Goal: Check status: Check status

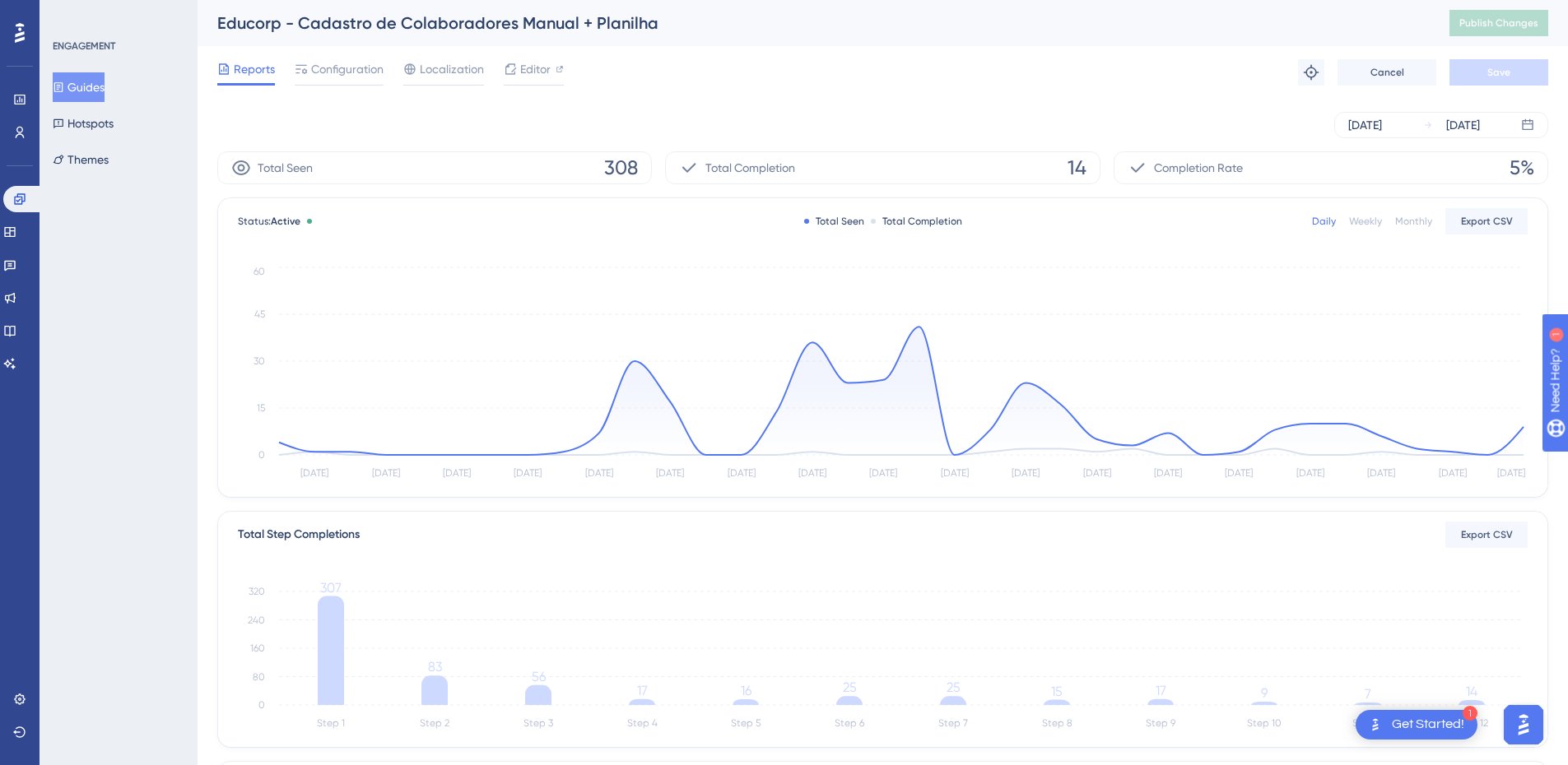
click at [82, 82] on button "Guides" at bounding box center [79, 86] width 52 height 30
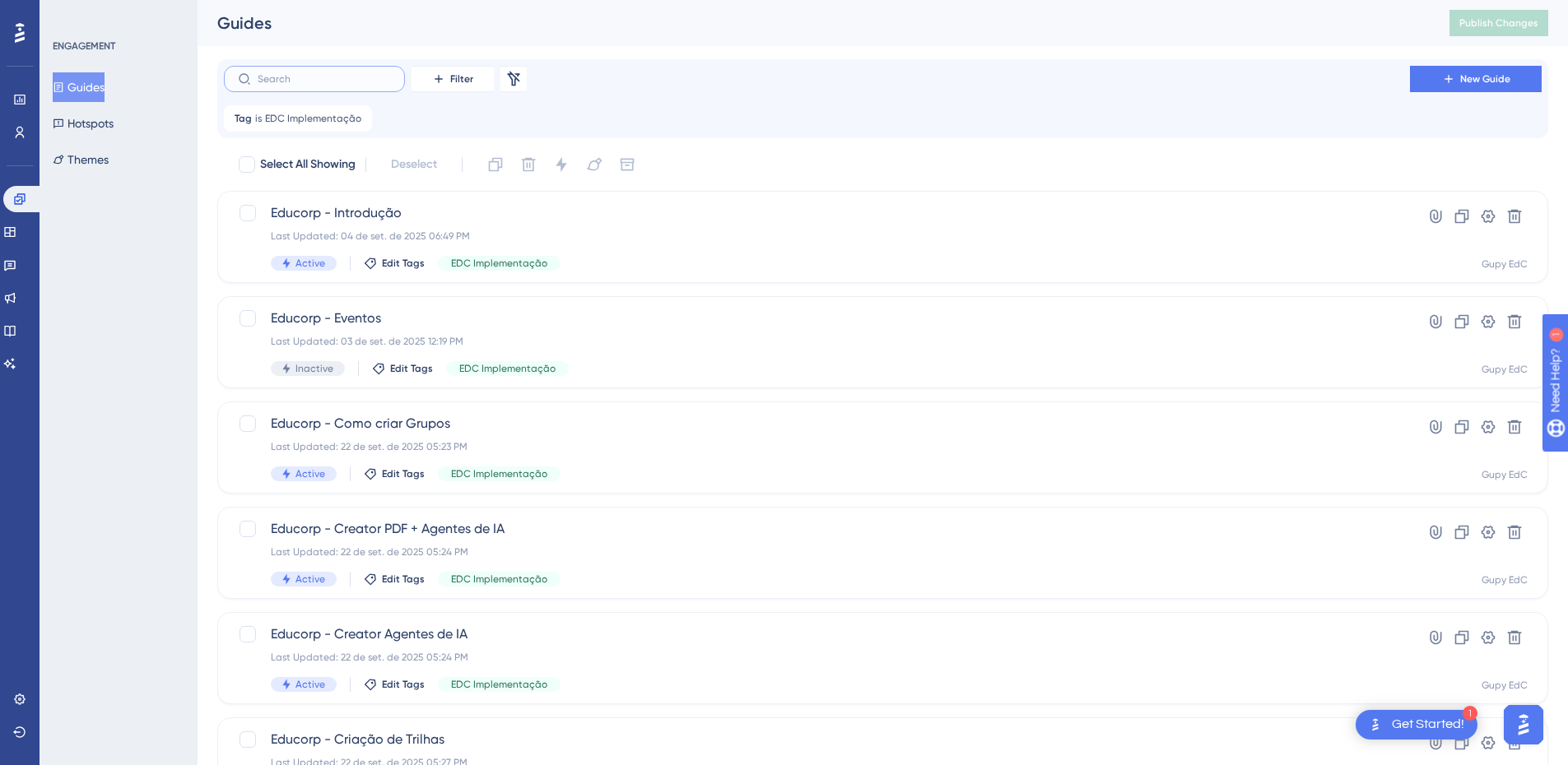
click at [352, 73] on input "text" at bounding box center [324, 79] width 134 height 12
click at [369, 70] on label at bounding box center [314, 79] width 181 height 26
click at [369, 73] on input "text" at bounding box center [324, 79] width 134 height 12
click at [433, 84] on icon at bounding box center [439, 79] width 13 height 13
click at [448, 130] on span "Tags" at bounding box center [435, 126] width 26 height 20
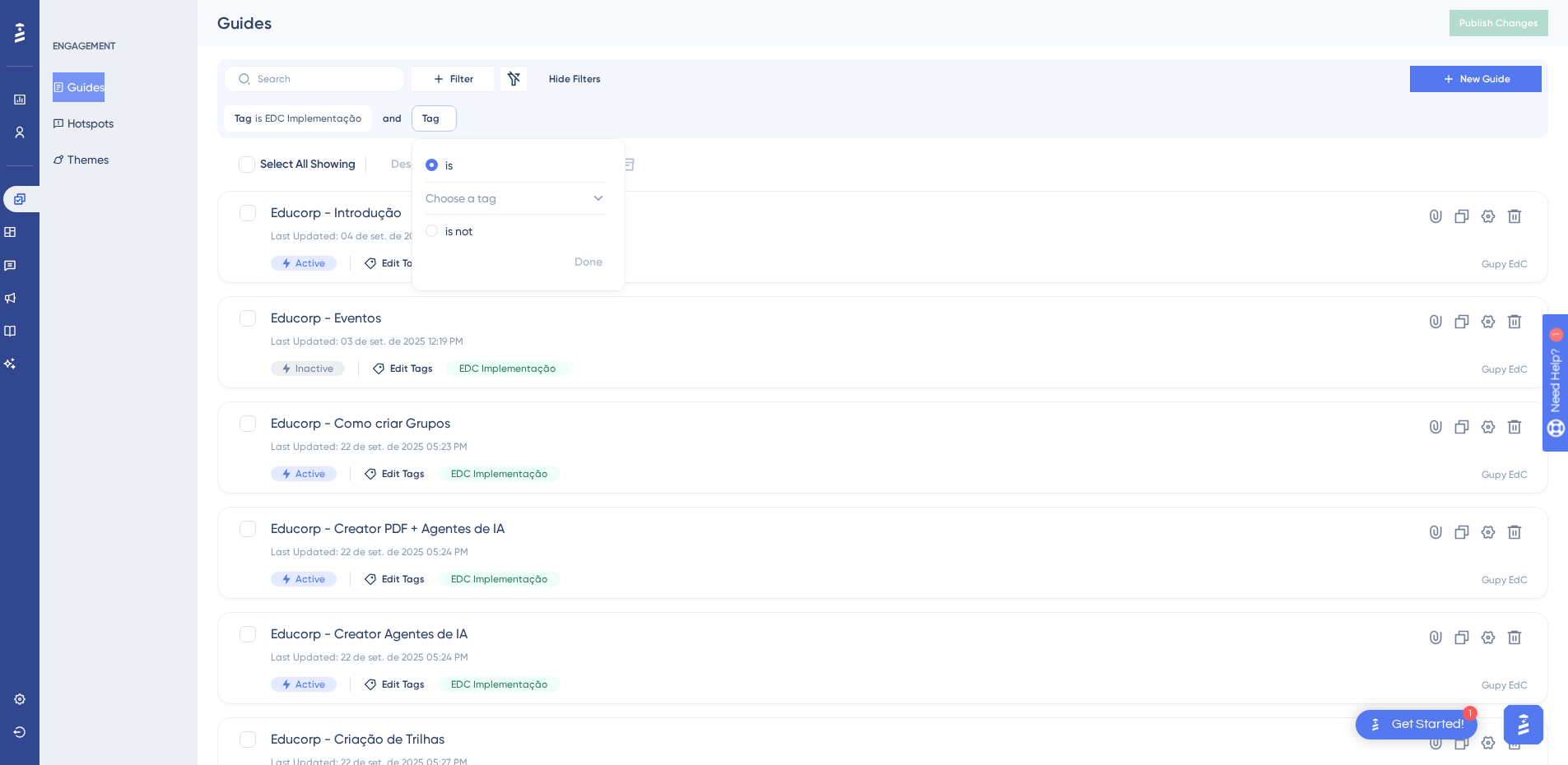
click at [629, 100] on div "Filter Remove Filters Hide Filters New Guide Tag is EDC Implementação EDC Imple…" at bounding box center [883, 99] width 1318 height 66
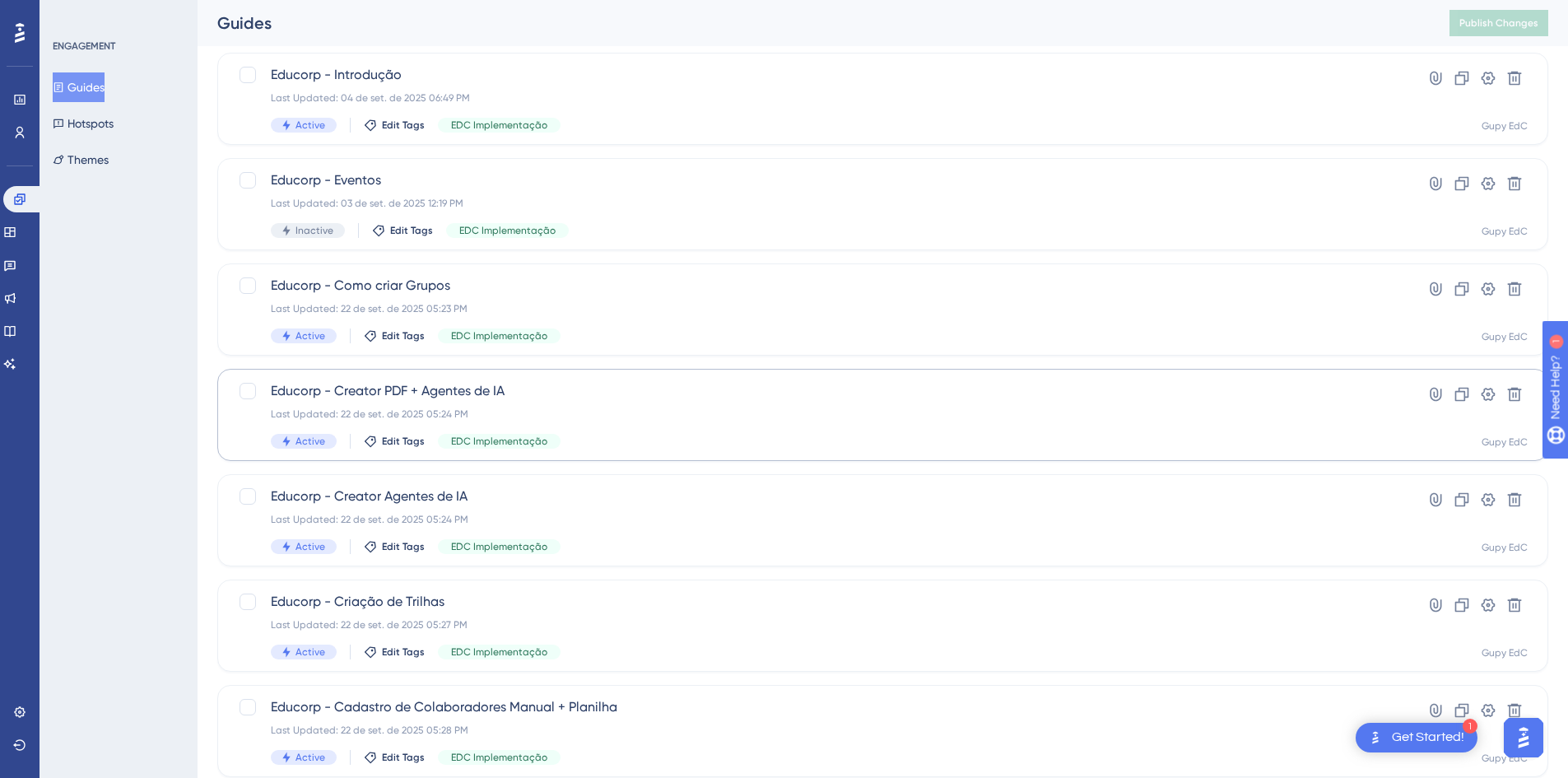
scroll to position [190, 0]
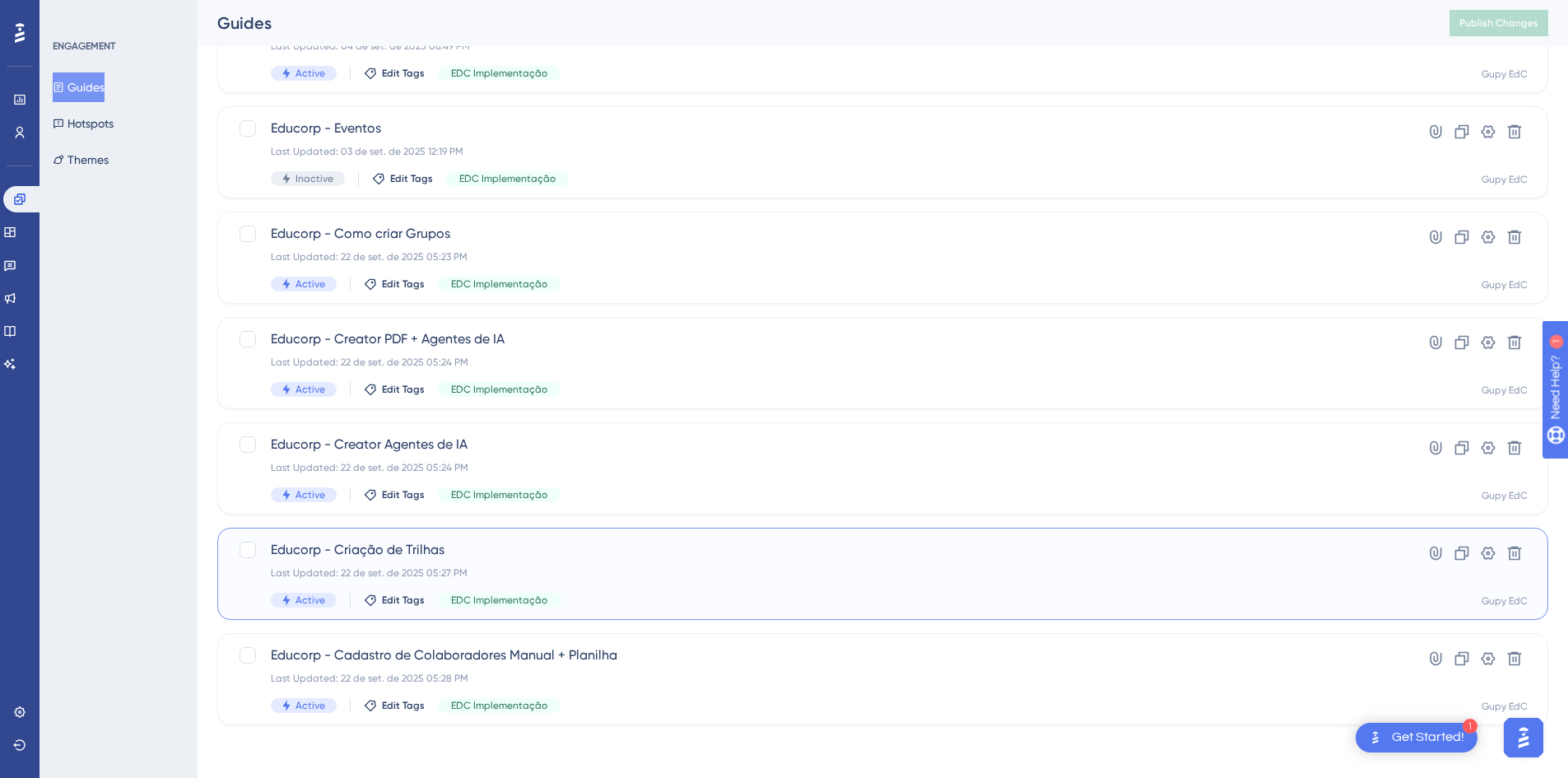
click at [440, 582] on div "Educorp - Criação de Trilhas Last Updated: 22 de set. de 2025 05:27 PM Active E…" at bounding box center [817, 574] width 1092 height 67
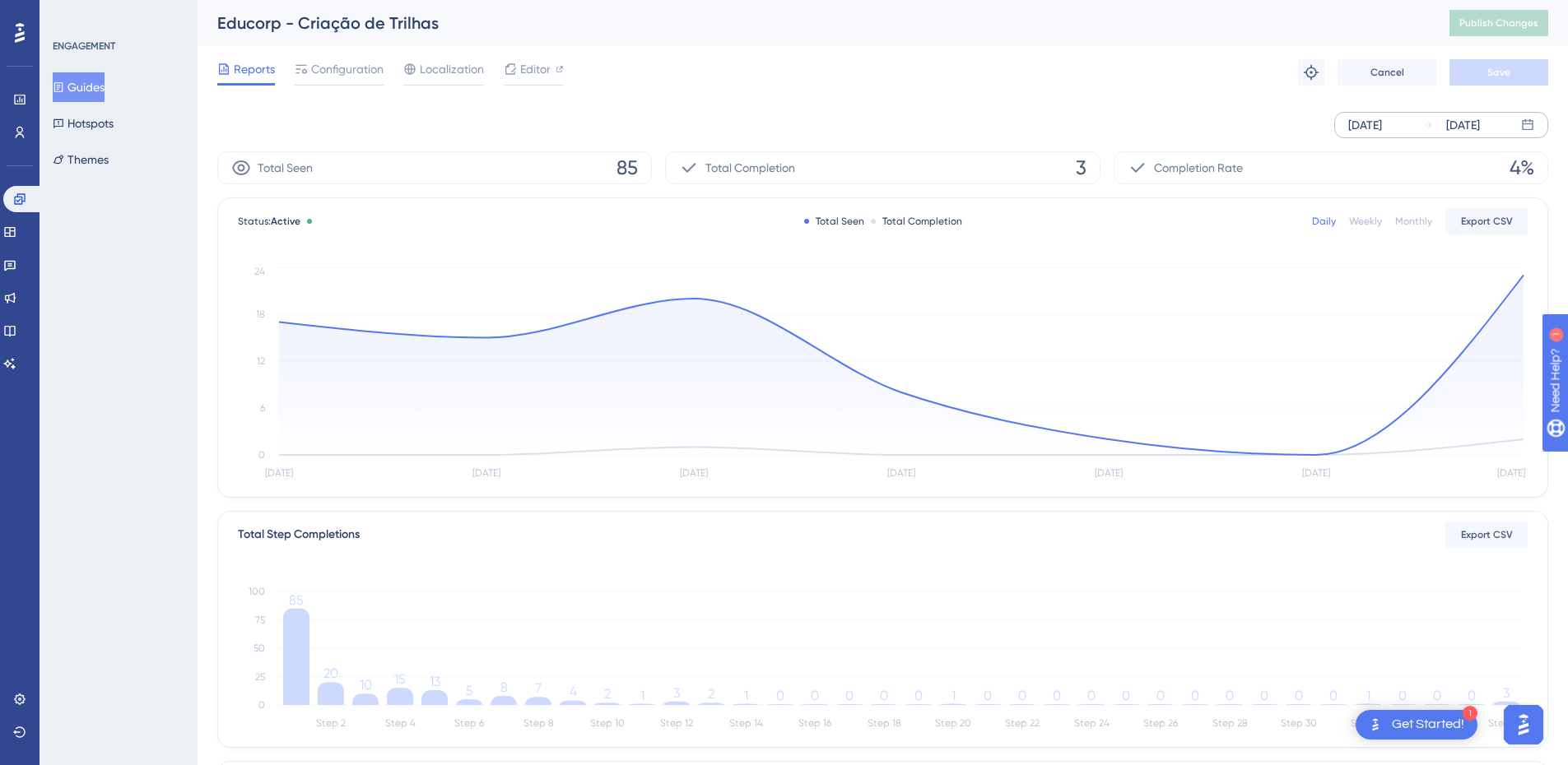
click at [1532, 123] on icon at bounding box center [1527, 124] width 11 height 11
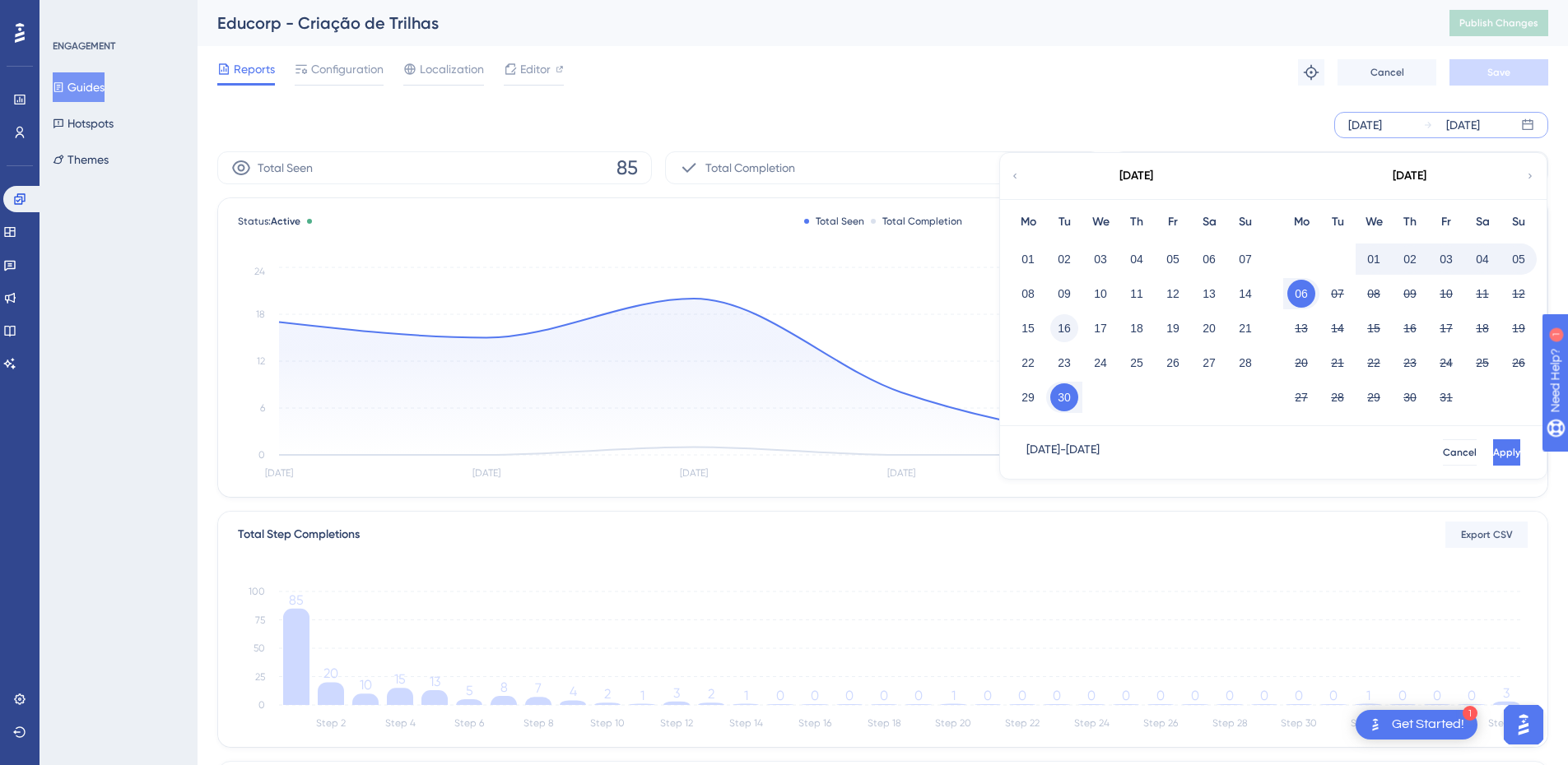
click at [1057, 330] on button "16" at bounding box center [1064, 328] width 28 height 28
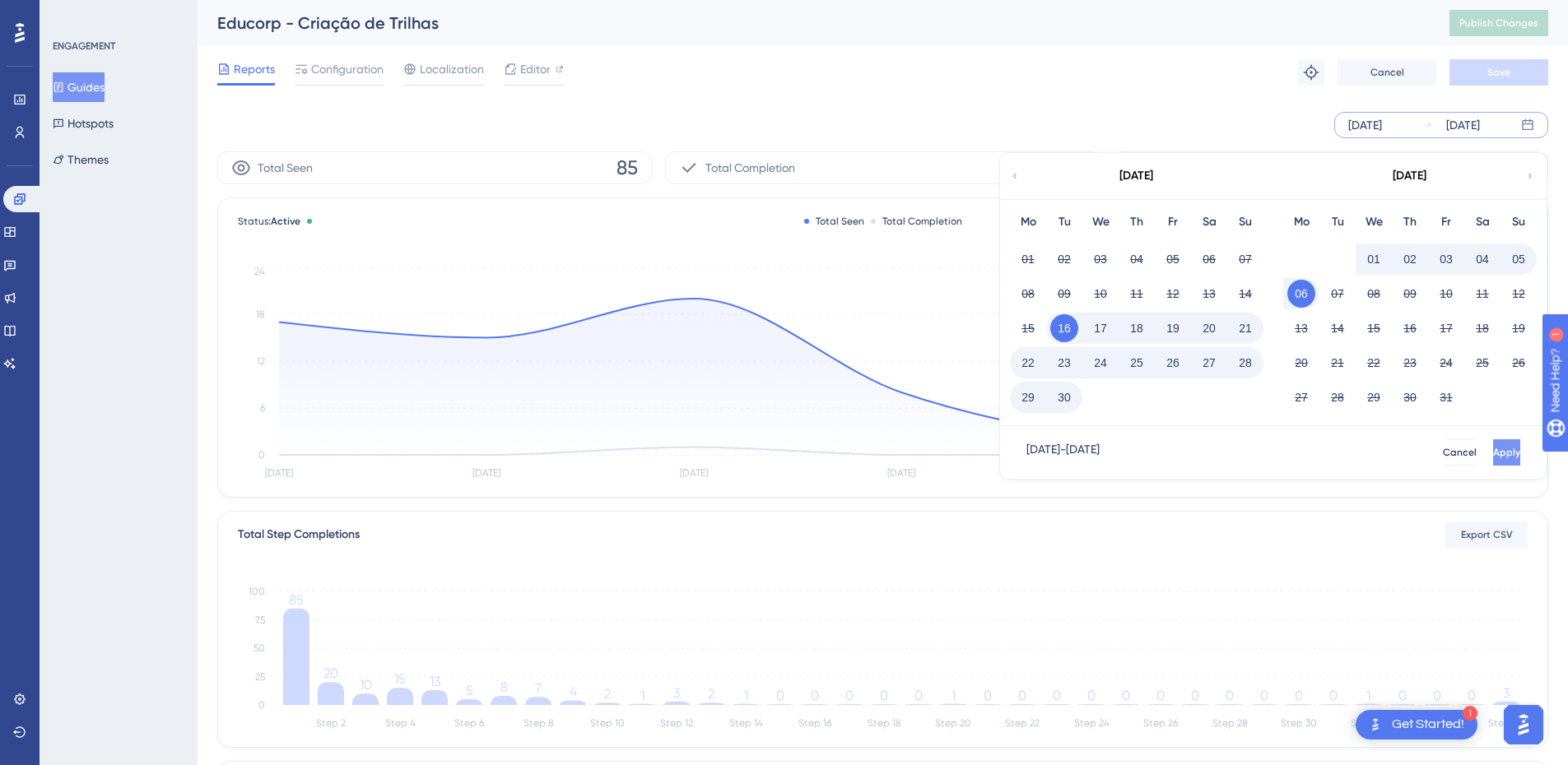
click at [1493, 448] on button "Apply" at bounding box center [1506, 452] width 27 height 26
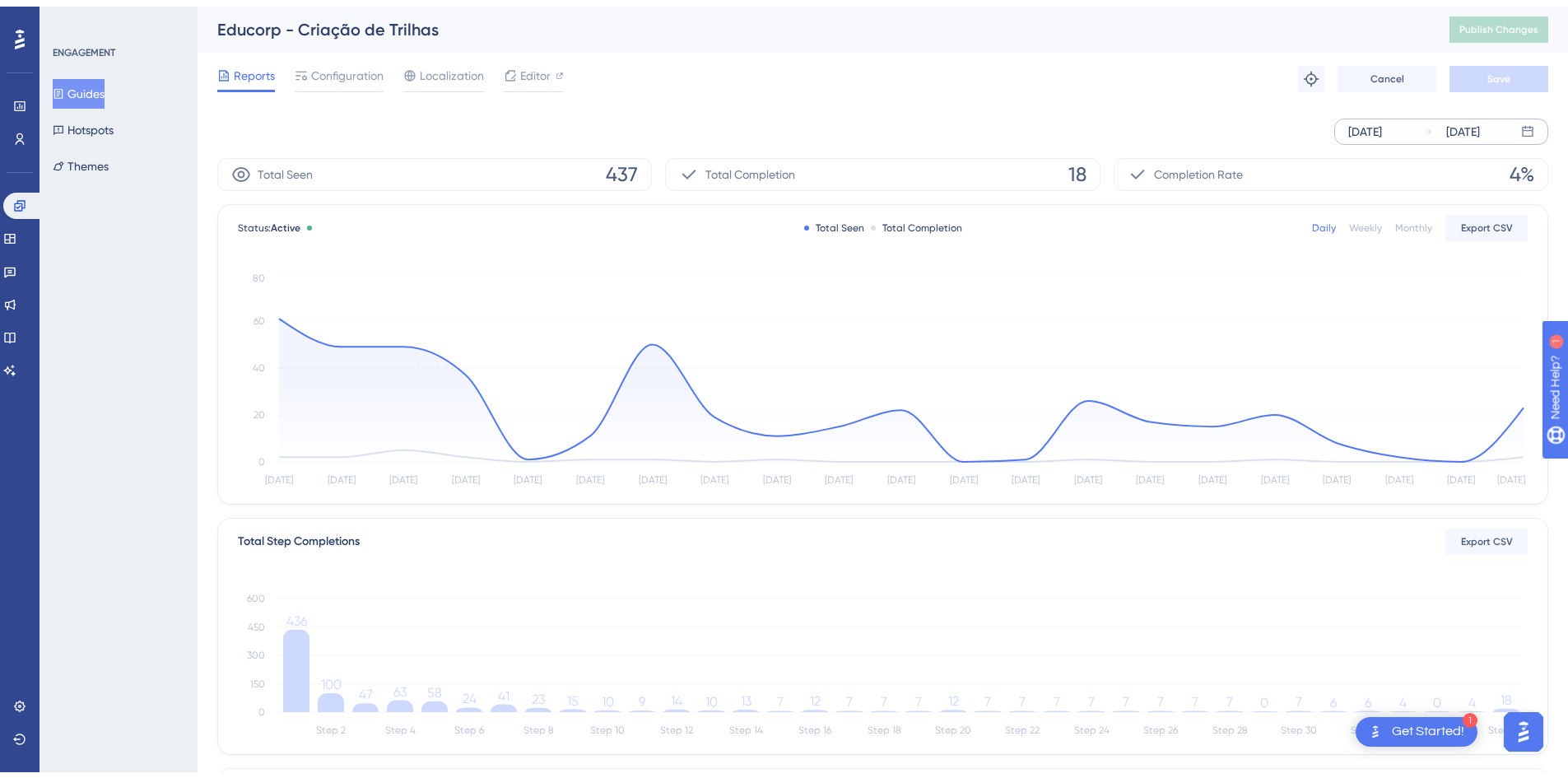
scroll to position [190, 0]
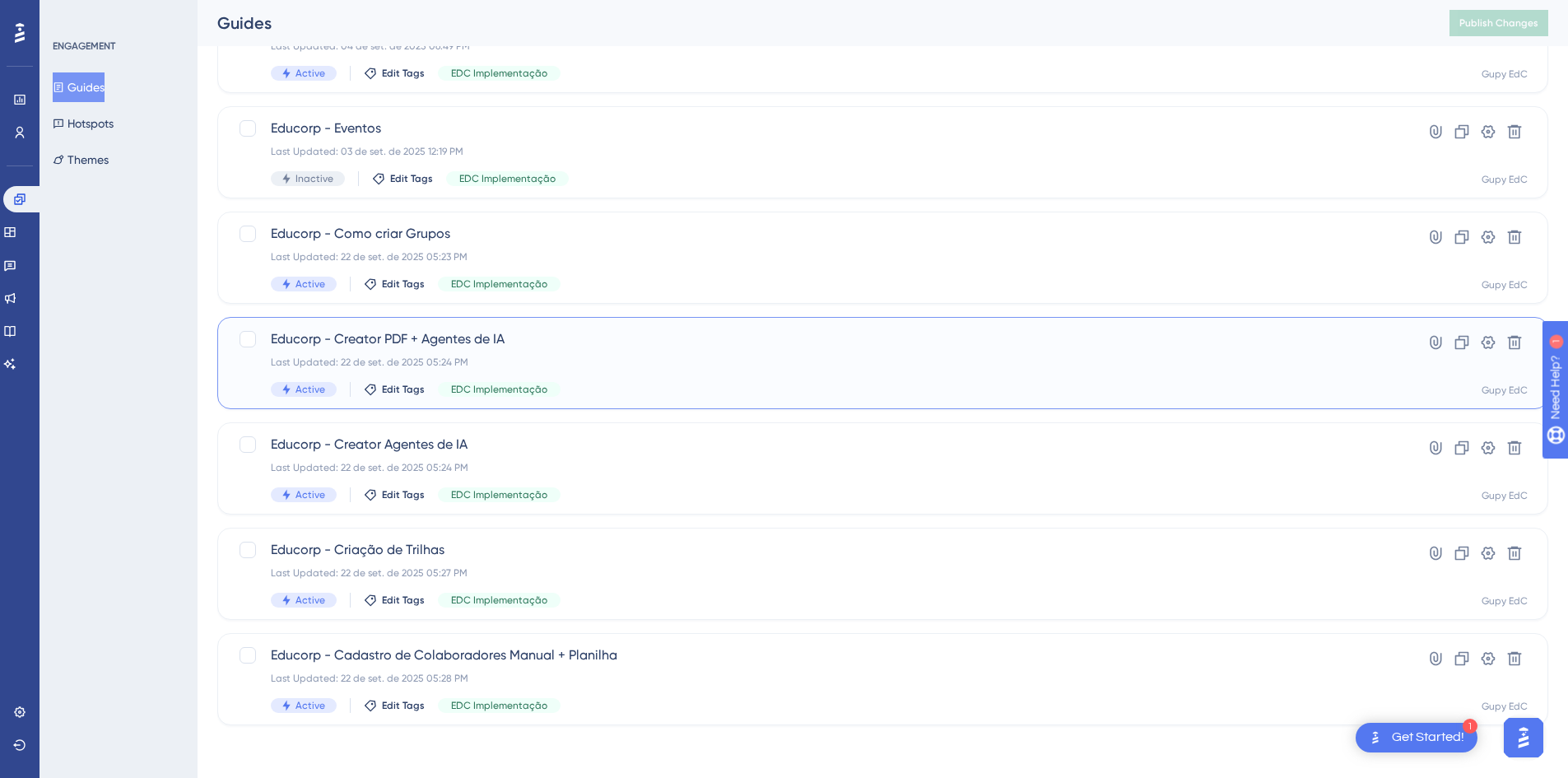
click at [444, 334] on span "Educorp - Creator PDF + Agentes de IA" at bounding box center [817, 339] width 1092 height 20
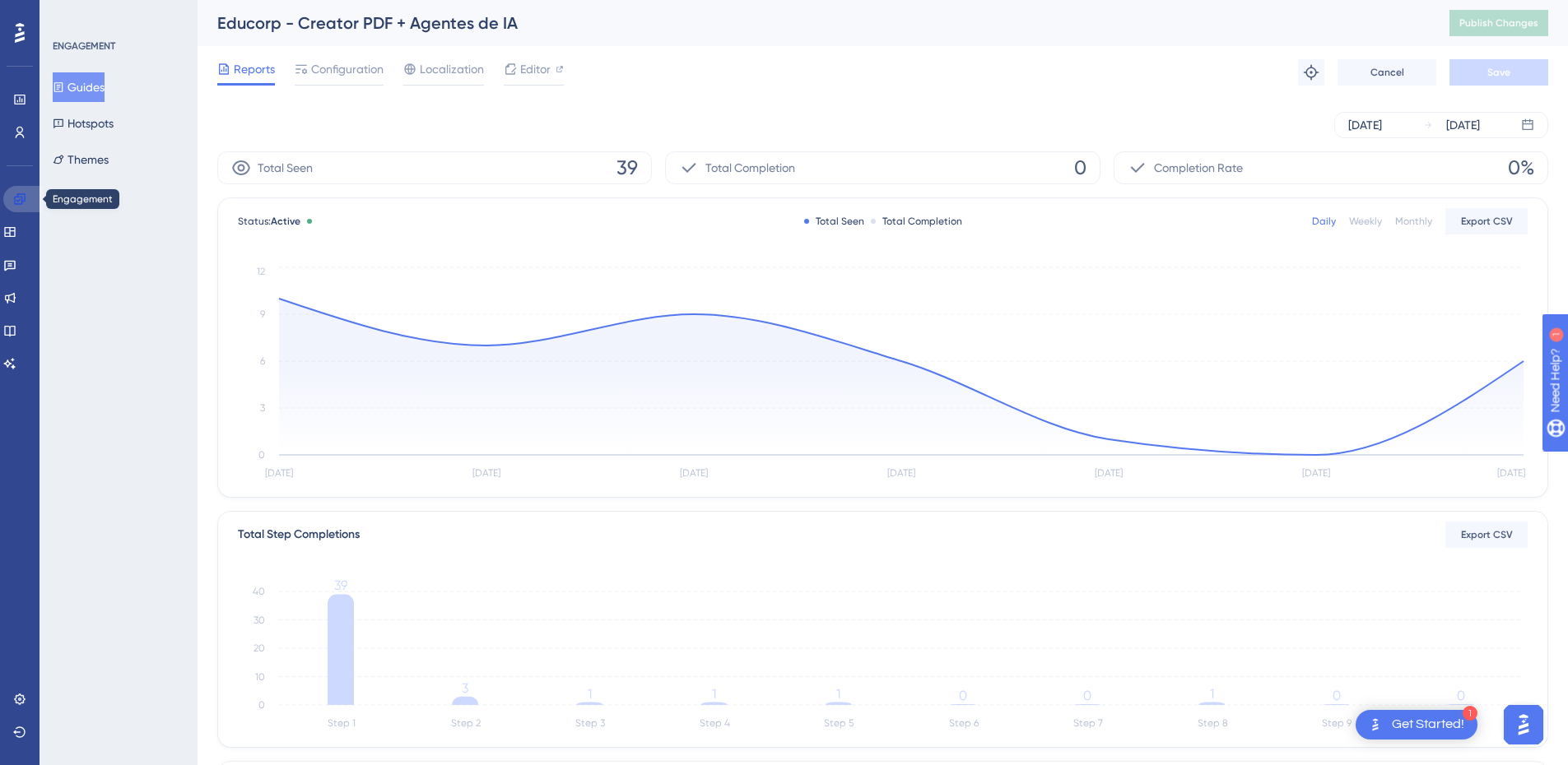
click at [20, 204] on icon at bounding box center [19, 198] width 11 height 11
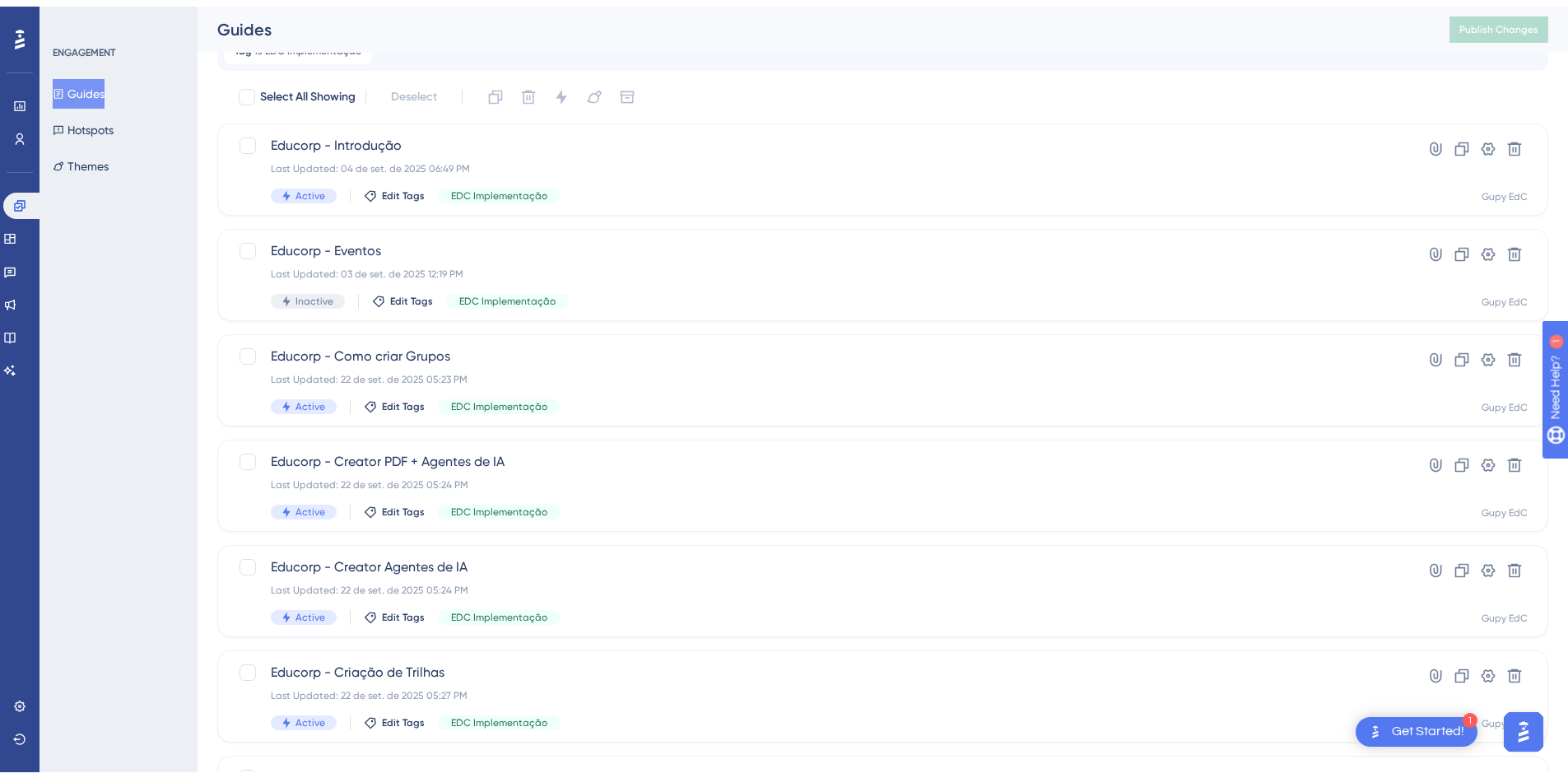
scroll to position [164, 0]
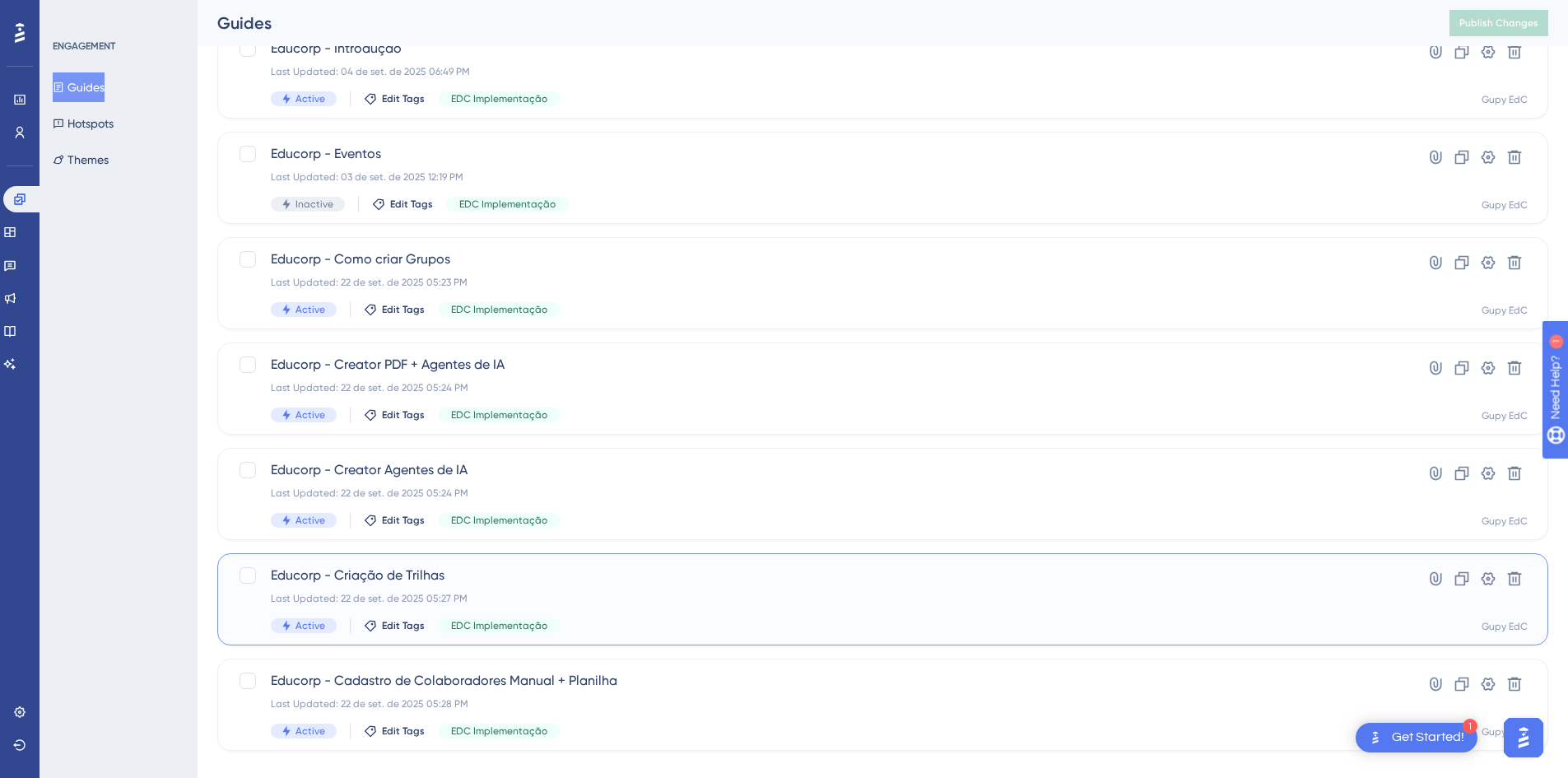
click at [442, 592] on div "Last Updated: 22 de set. de 2025 05:27 PM" at bounding box center [817, 599] width 1092 height 13
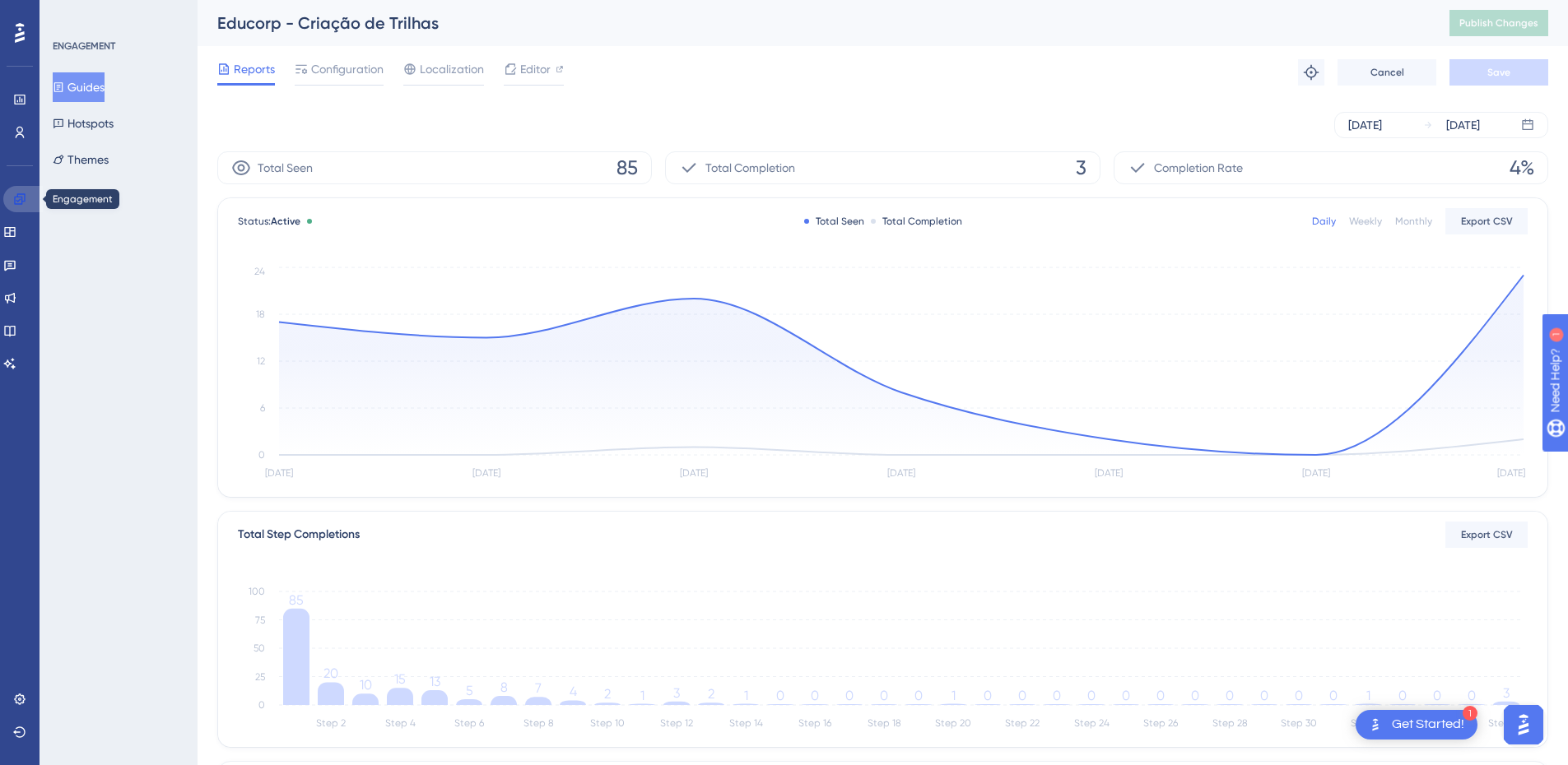
click at [20, 192] on icon at bounding box center [20, 199] width 13 height 13
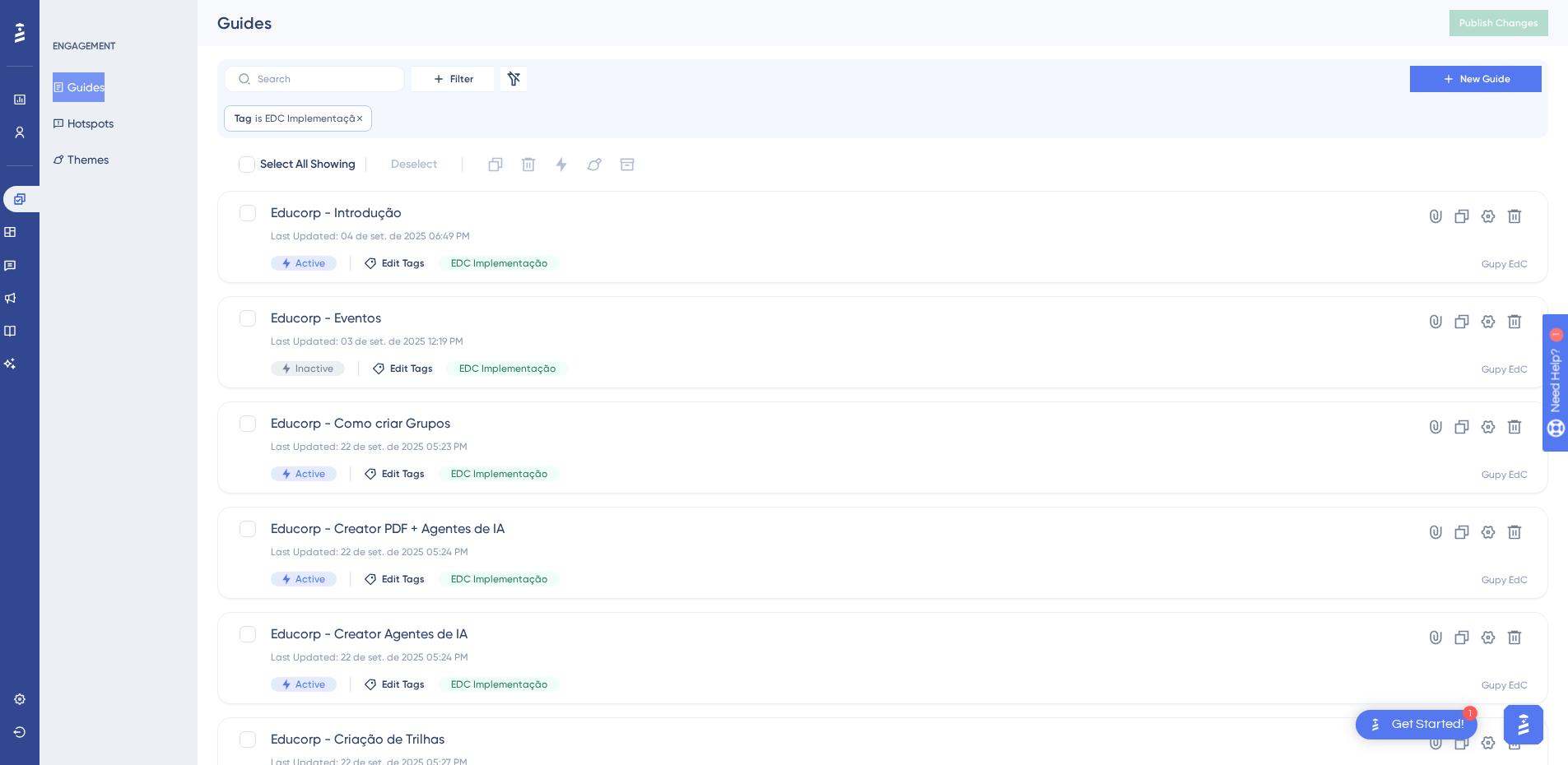
click at [298, 116] on span "EDC Implementação" at bounding box center [313, 118] width 96 height 13
click at [265, 232] on label "is not" at bounding box center [271, 231] width 27 height 20
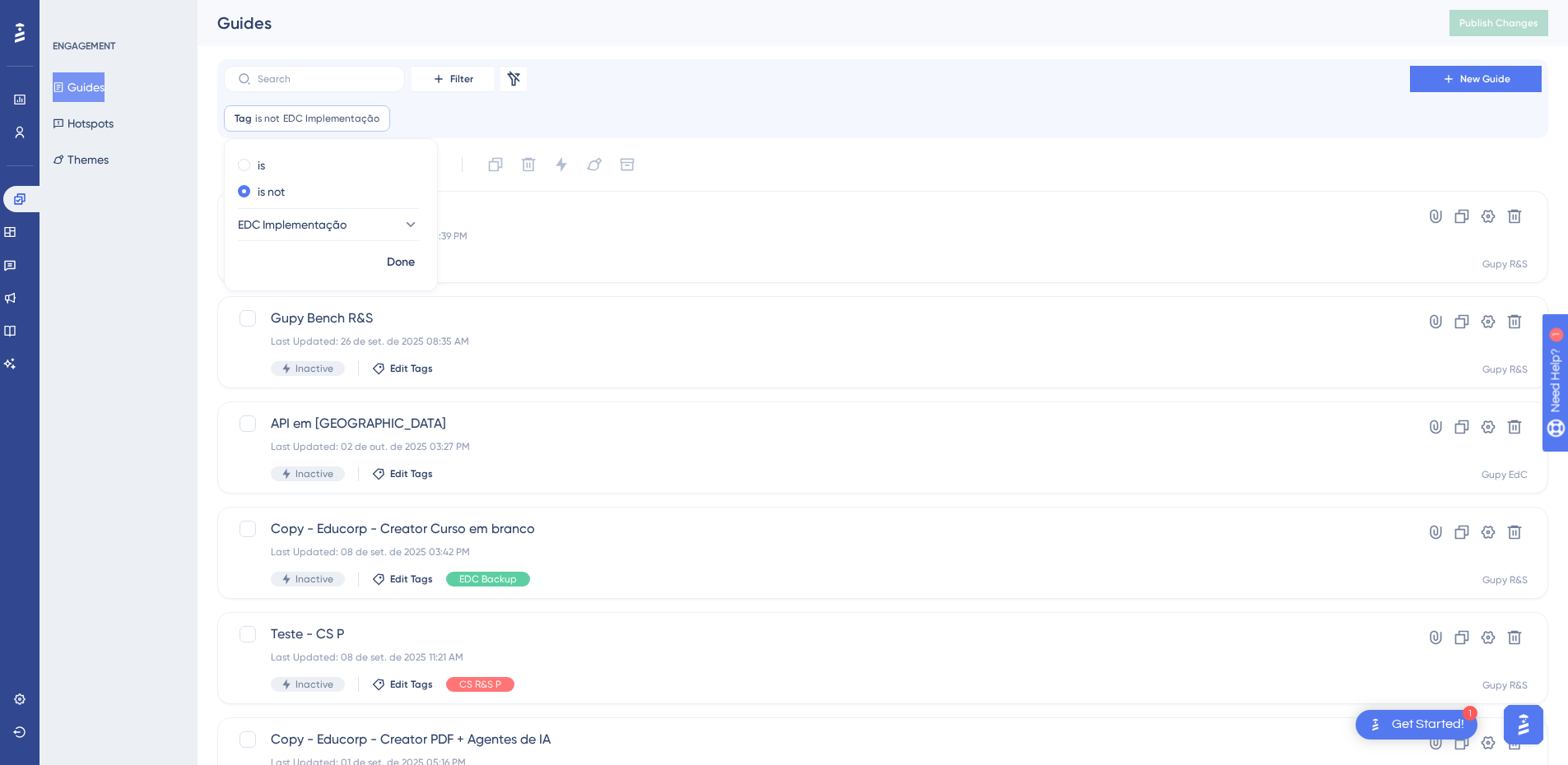
click at [266, 148] on div "is is not EDC Implementação Done" at bounding box center [331, 214] width 214 height 153
click at [262, 158] on div "is is not EDC Implementação" at bounding box center [331, 199] width 212 height 95
click at [255, 170] on div "is" at bounding box center [327, 165] width 180 height 20
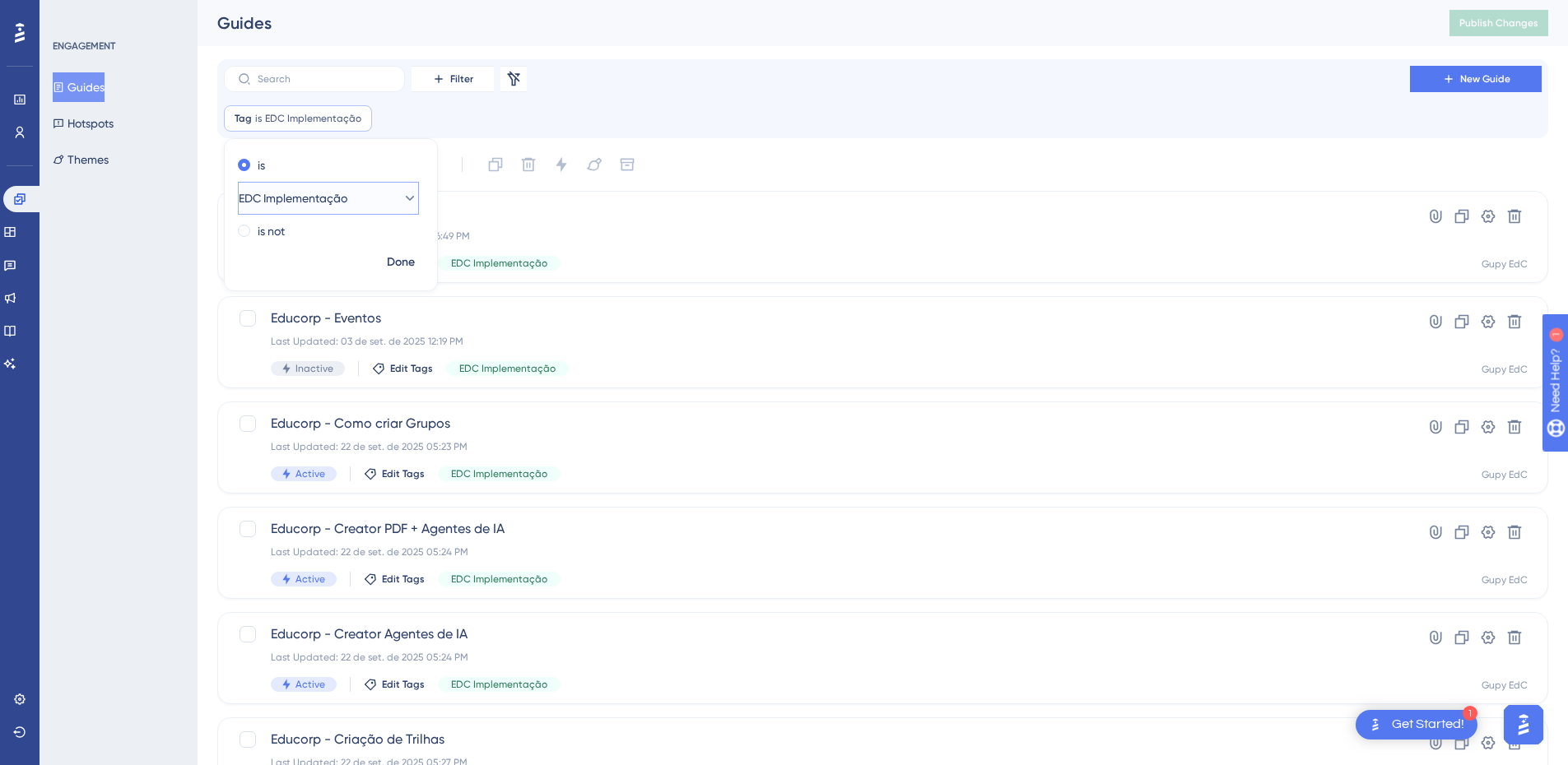
click at [379, 212] on button "EDC Implementação" at bounding box center [328, 198] width 181 height 33
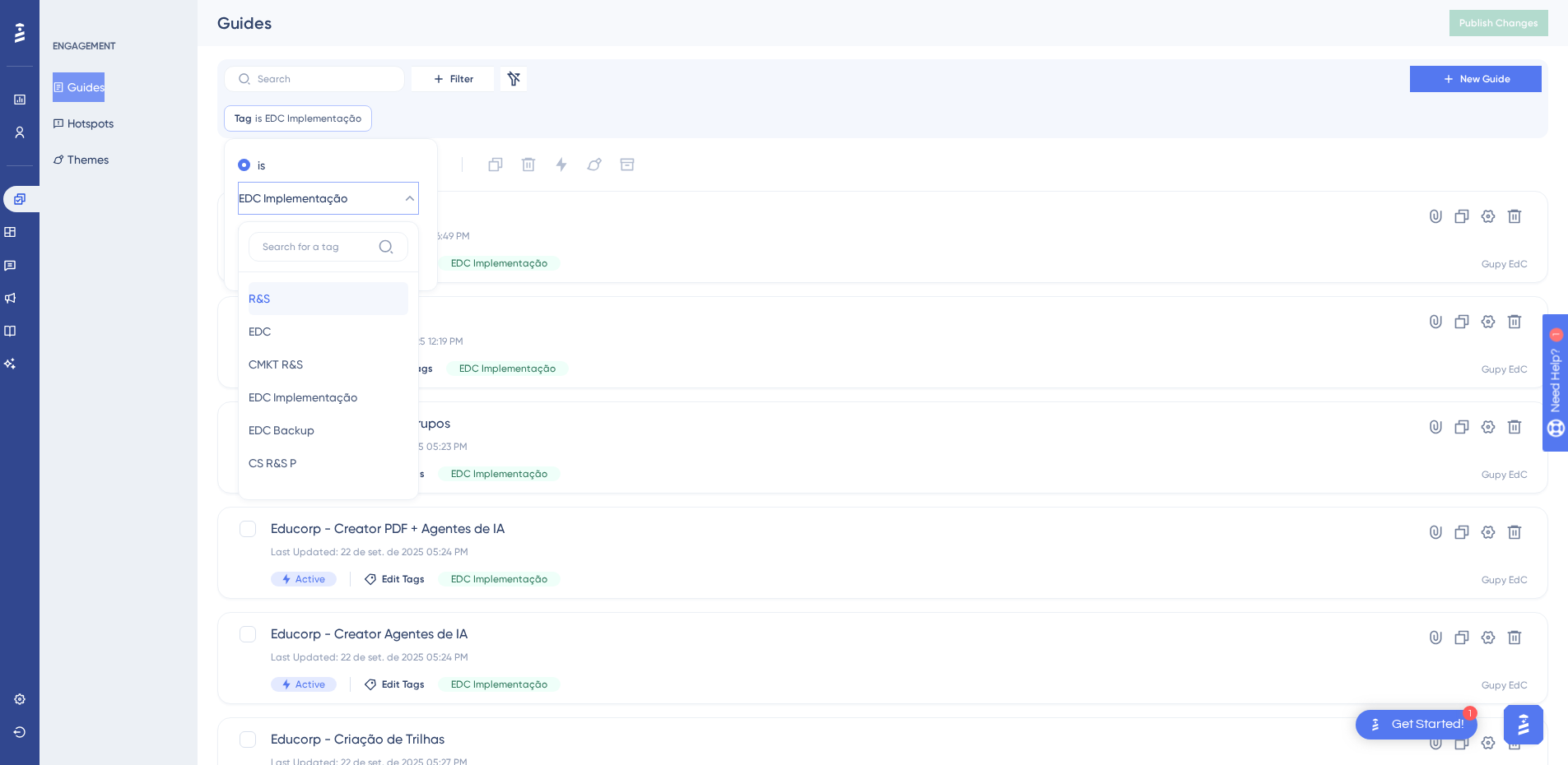
click at [292, 291] on div "R&S R&S" at bounding box center [329, 299] width 160 height 33
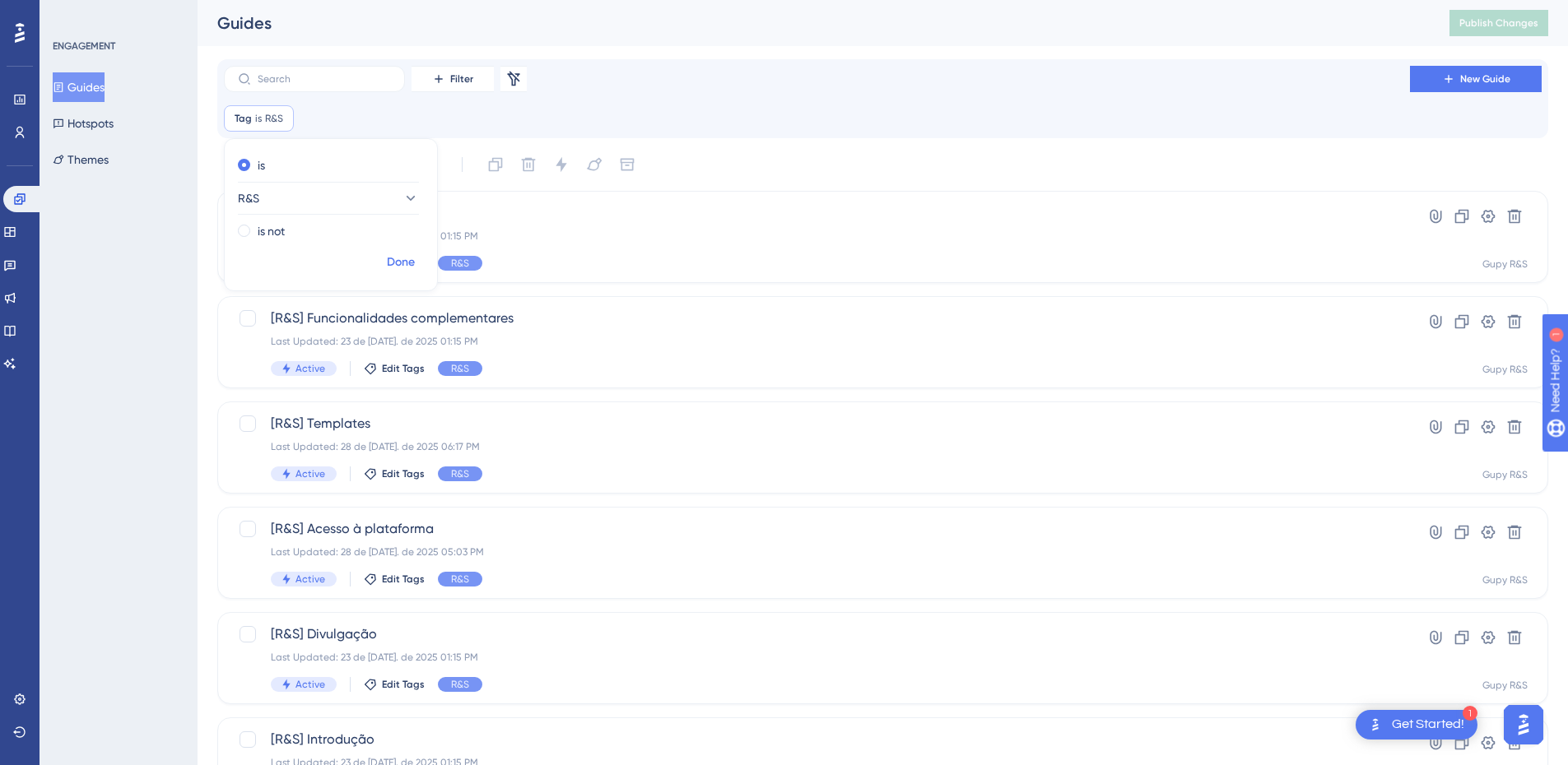
click at [411, 256] on span "Done" at bounding box center [400, 262] width 28 height 20
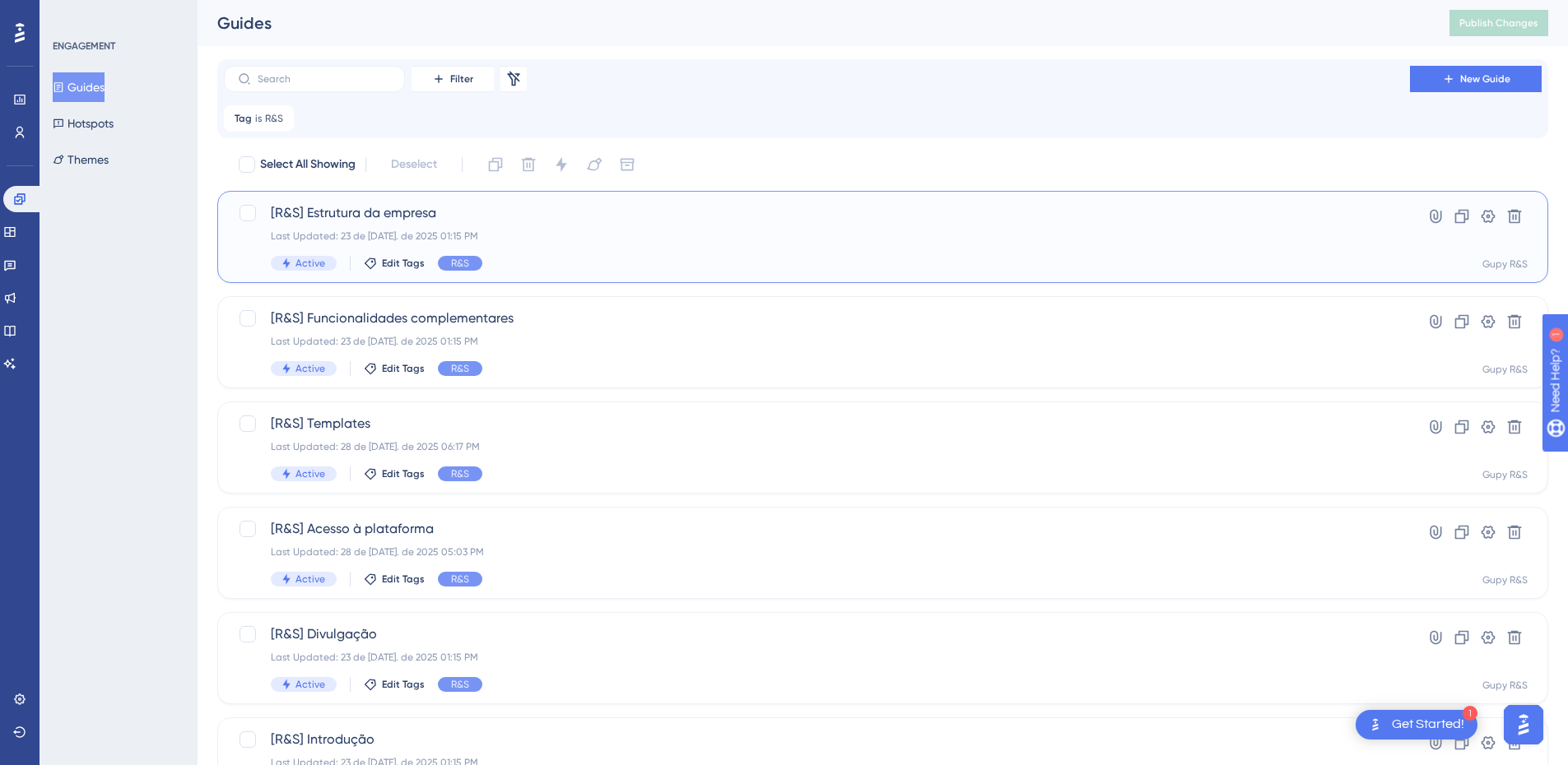
click at [421, 240] on div "Last Updated: 23 de [DATE]. de 2025 01:15 PM" at bounding box center [817, 236] width 1092 height 13
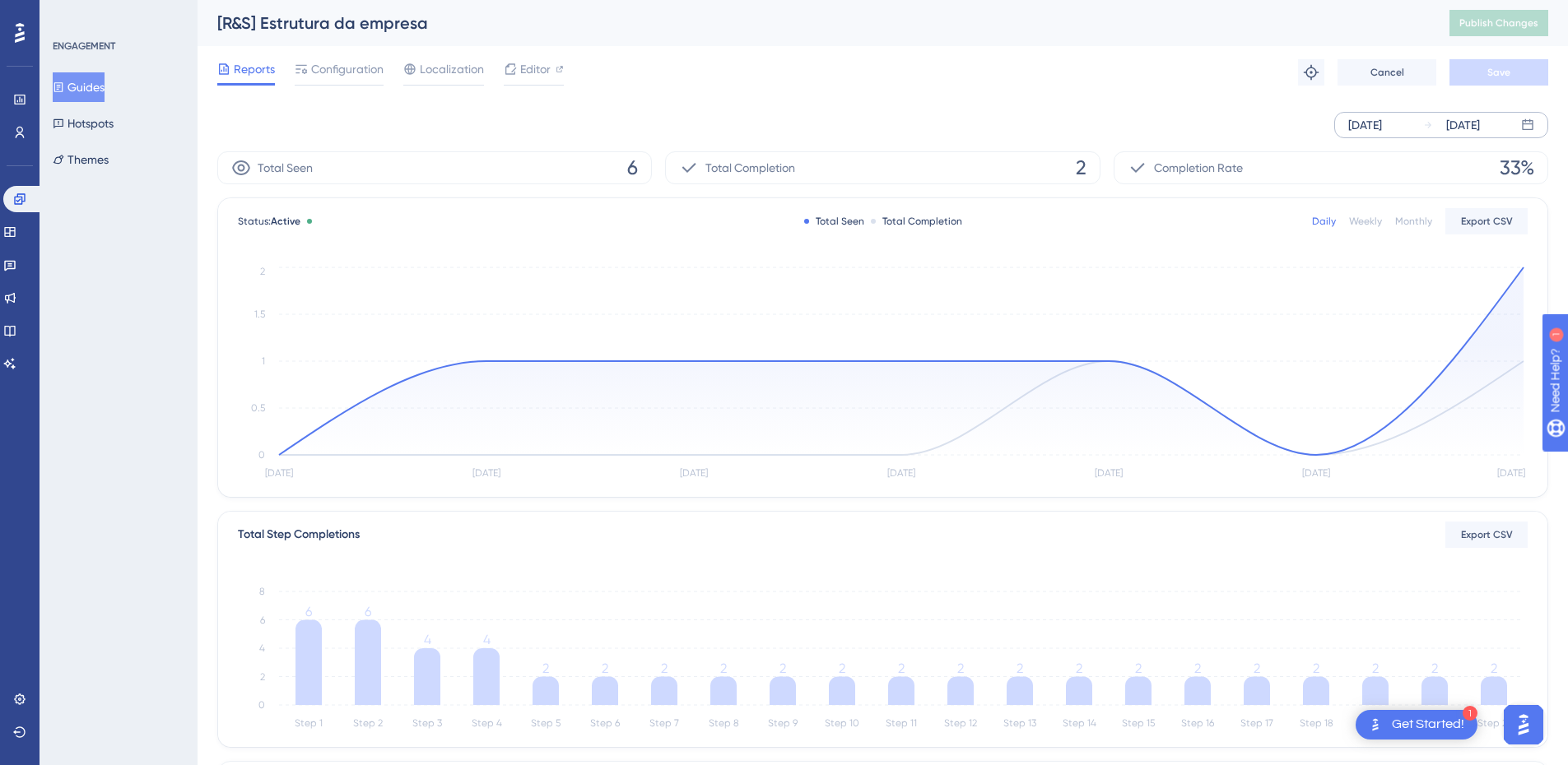
click at [1442, 129] on div "[DATE]" at bounding box center [1452, 125] width 57 height 20
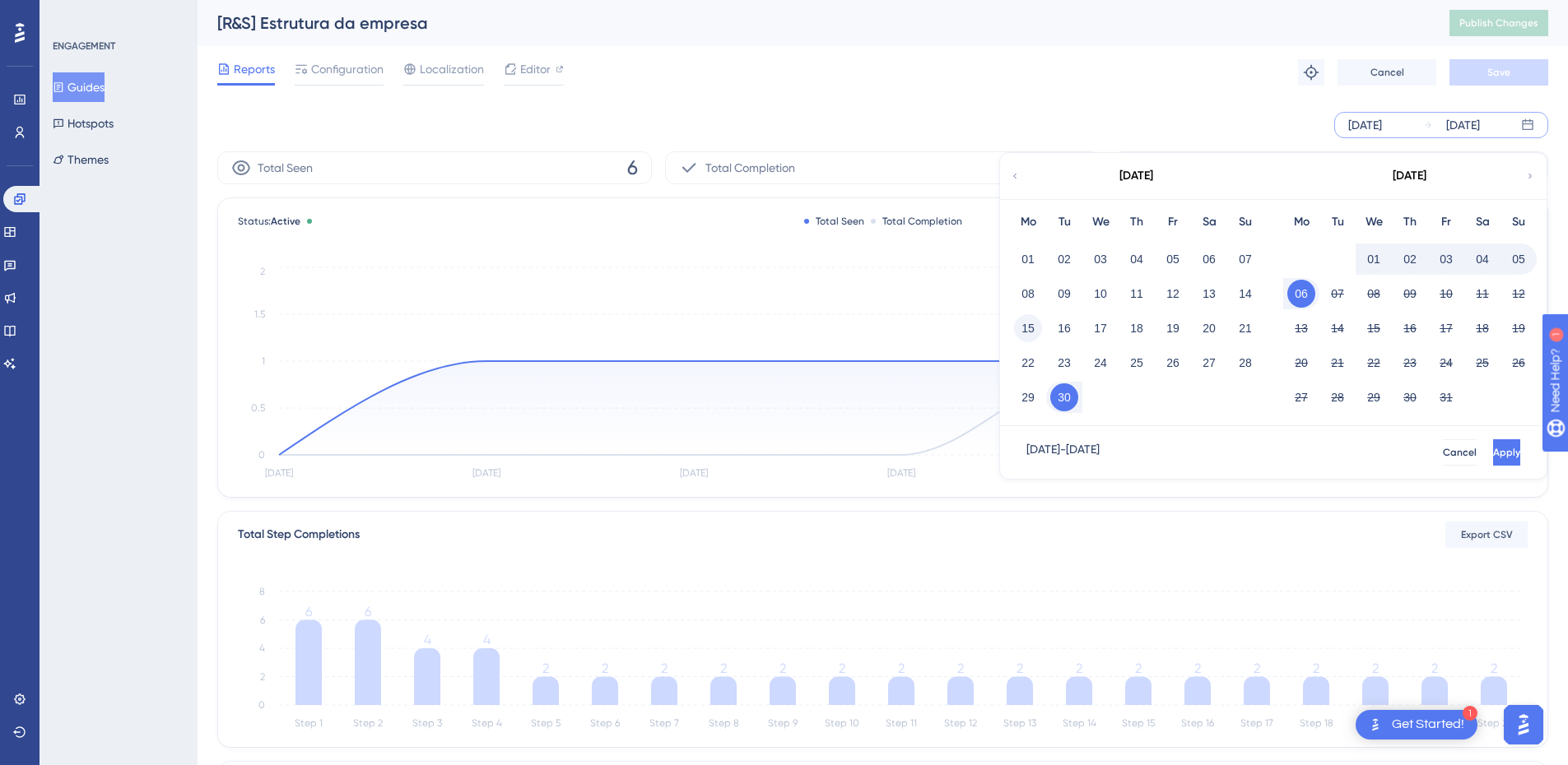
click at [1032, 330] on button "15" at bounding box center [1028, 328] width 28 height 28
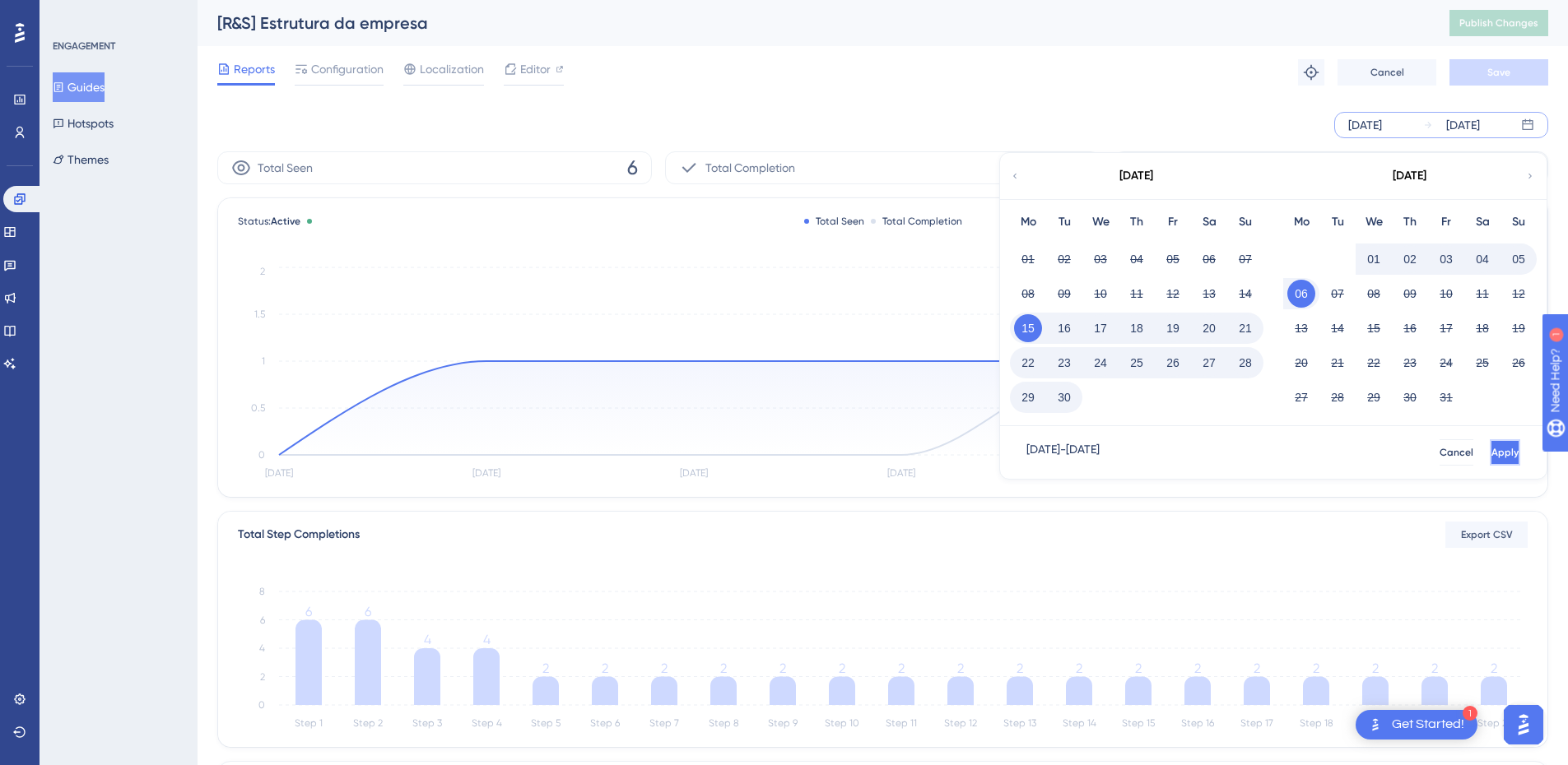
click at [1490, 461] on button "Apply" at bounding box center [1506, 452] width 31 height 26
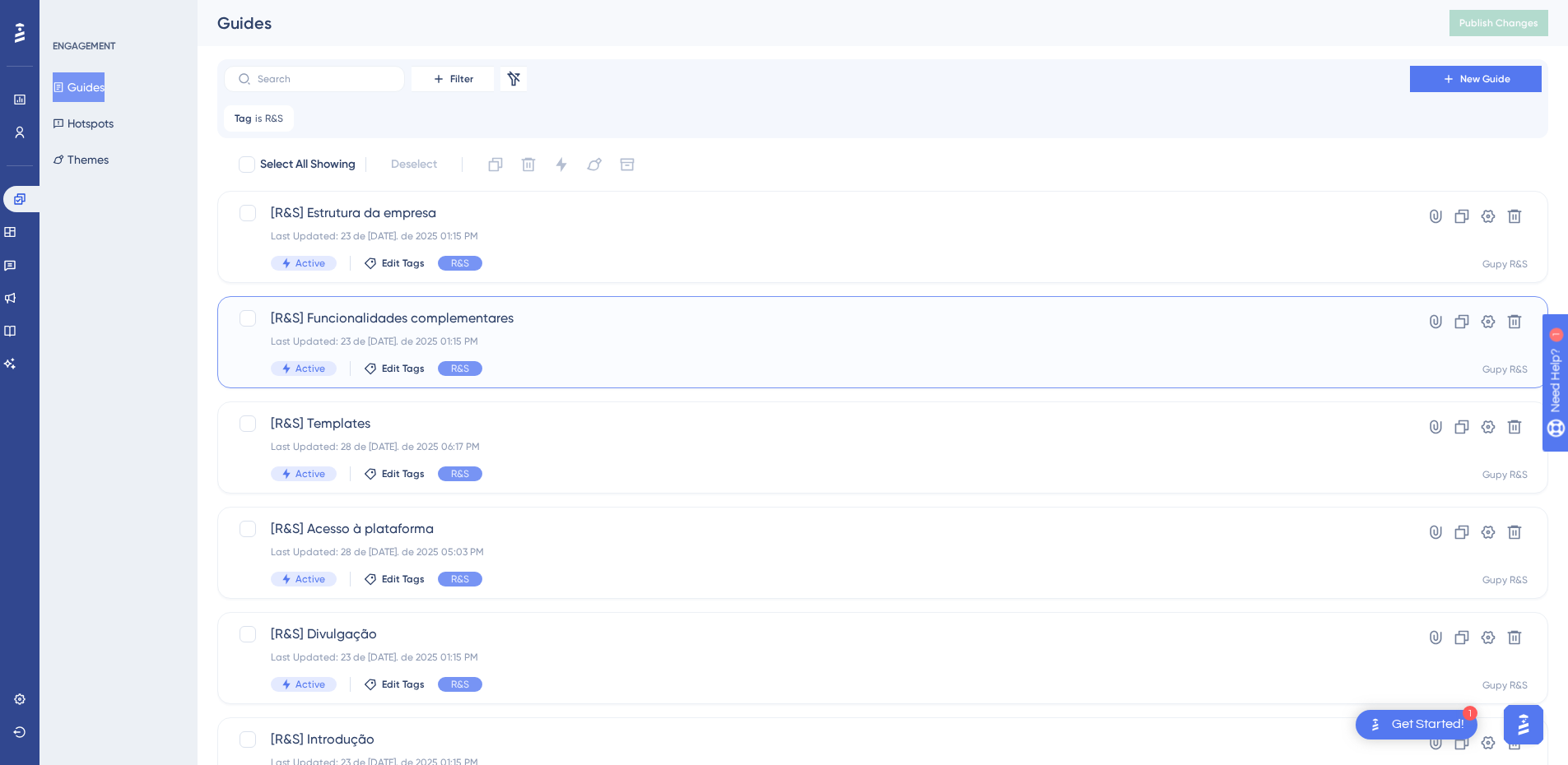
click at [437, 320] on span "[R&S] Funcionalidades complementares" at bounding box center [817, 318] width 1092 height 20
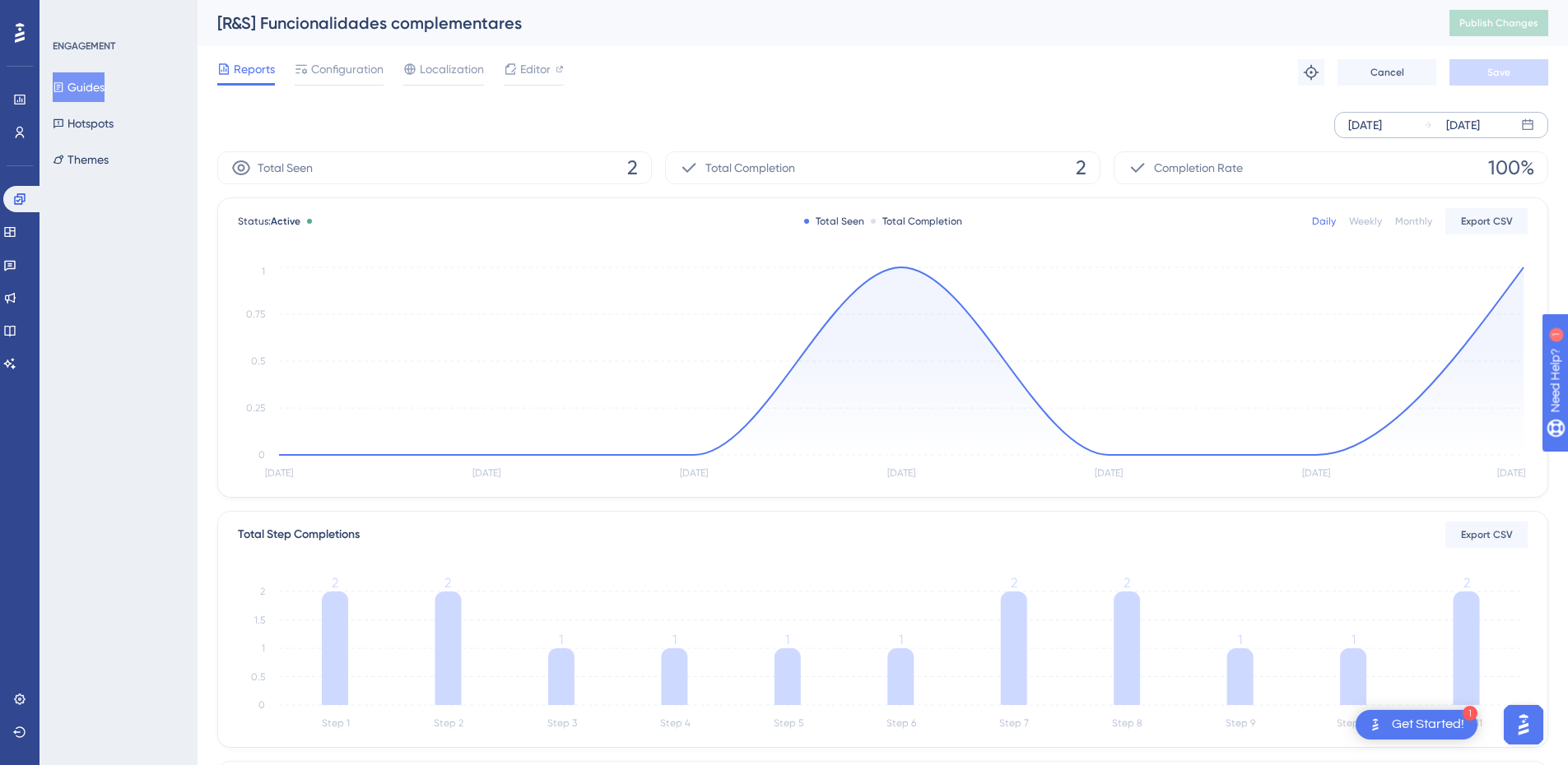
click at [1480, 118] on div "[DATE]" at bounding box center [1463, 125] width 34 height 20
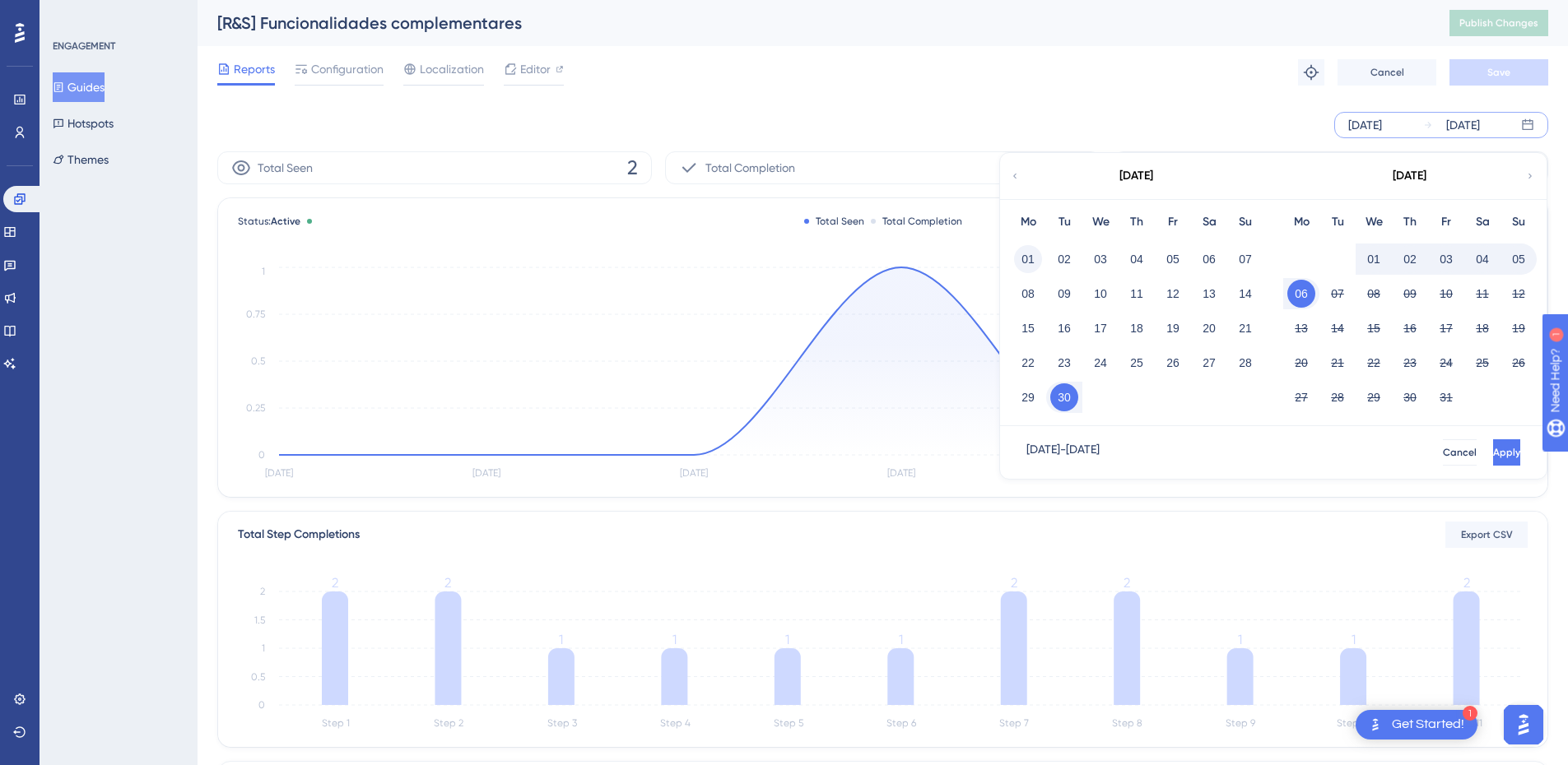
click at [1031, 252] on button "01" at bounding box center [1028, 259] width 28 height 28
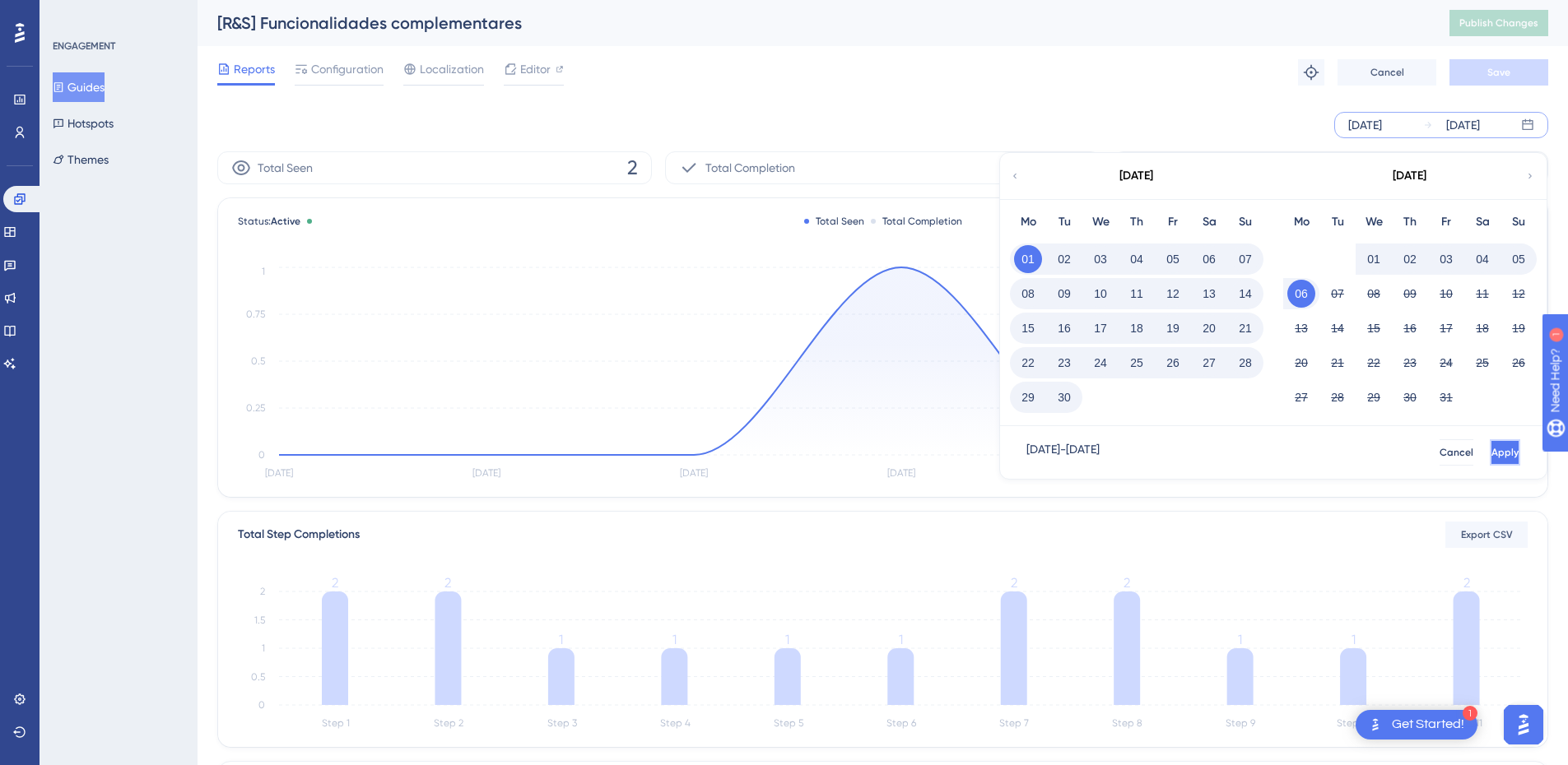
click at [1492, 450] on span "Apply" at bounding box center [1506, 453] width 27 height 13
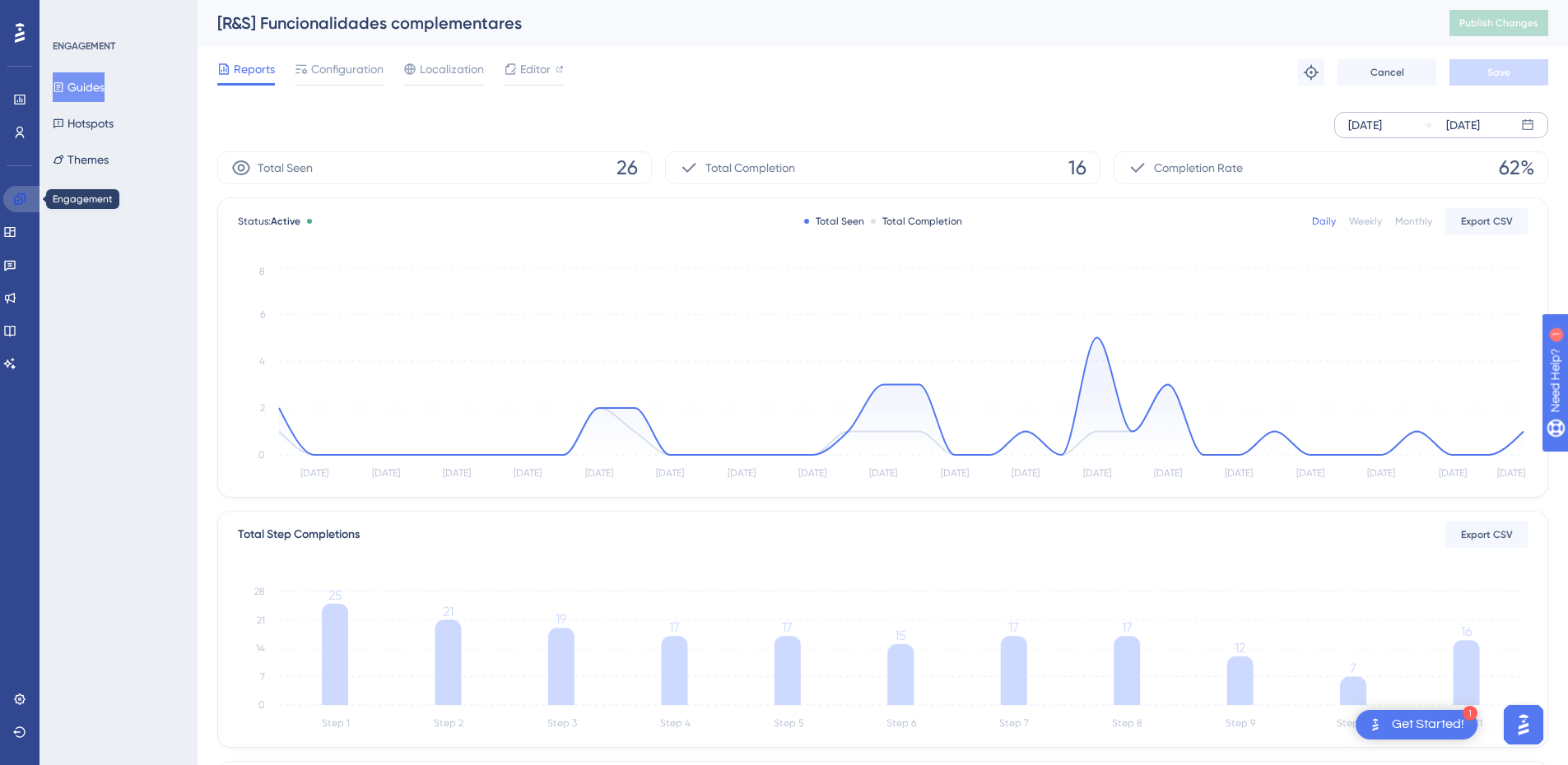
click at [12, 205] on link at bounding box center [22, 199] width 39 height 26
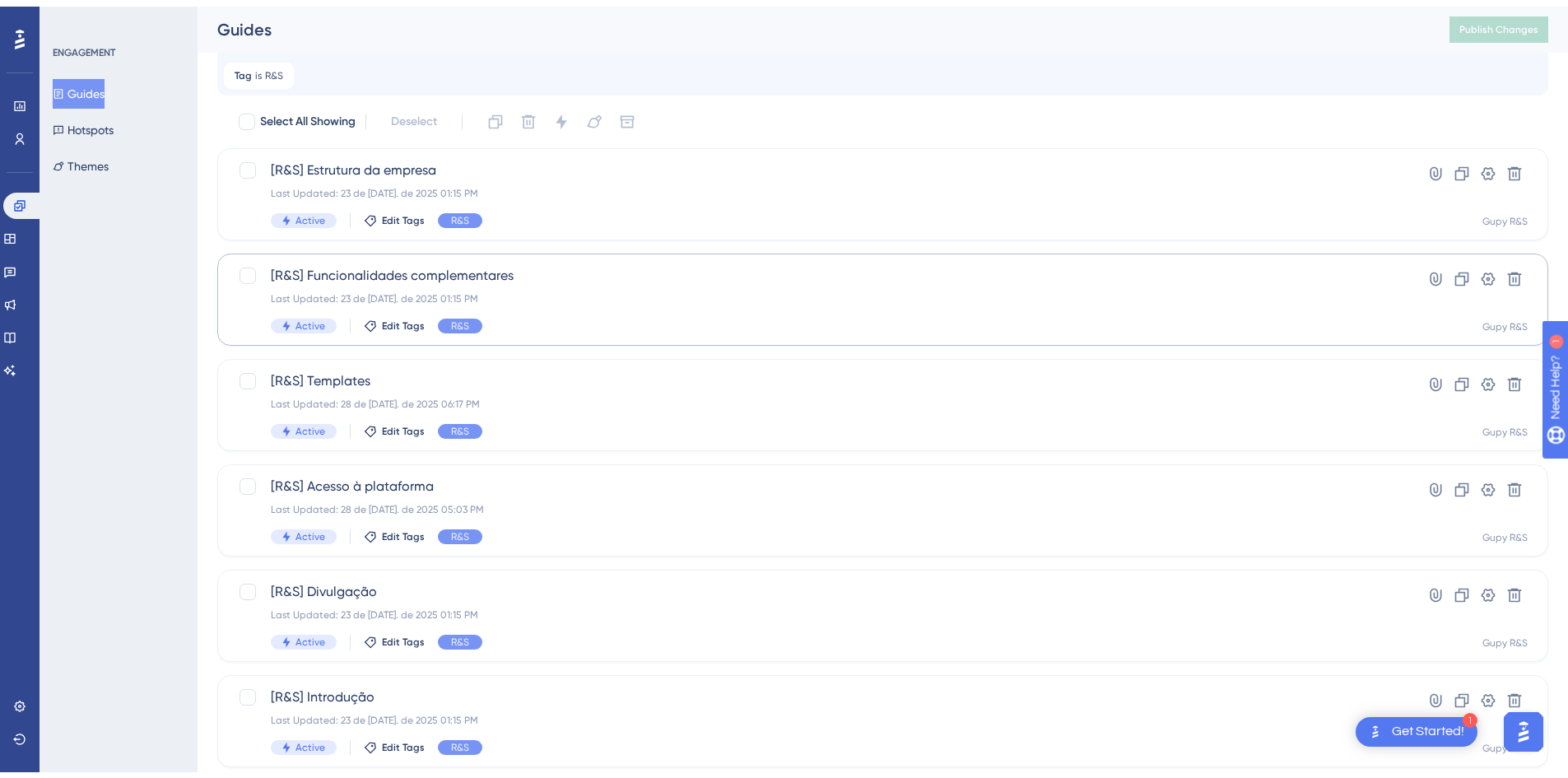
scroll to position [85, 0]
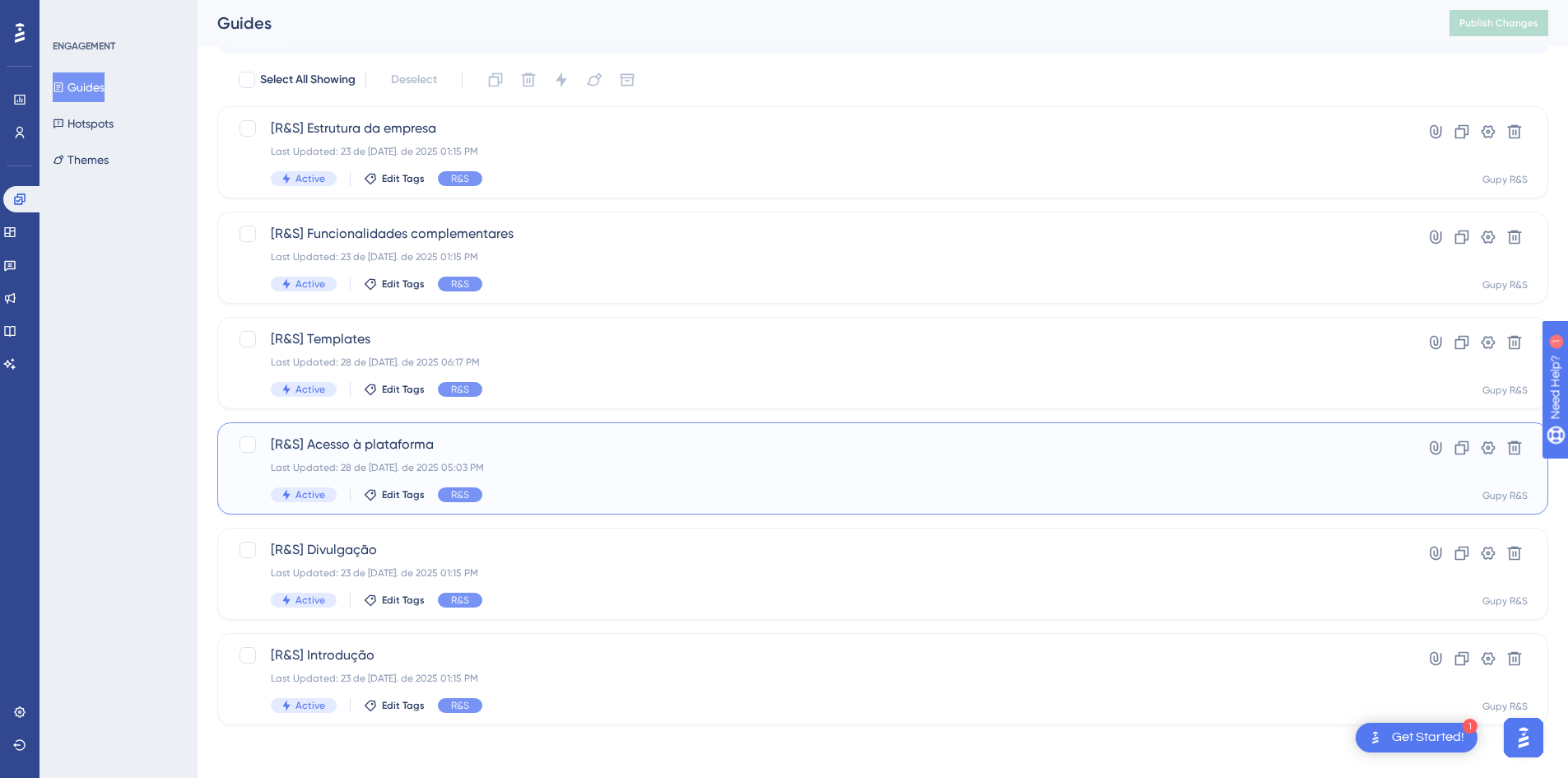
click at [479, 447] on span "[R&S] Acesso à plataforma" at bounding box center [817, 444] width 1092 height 20
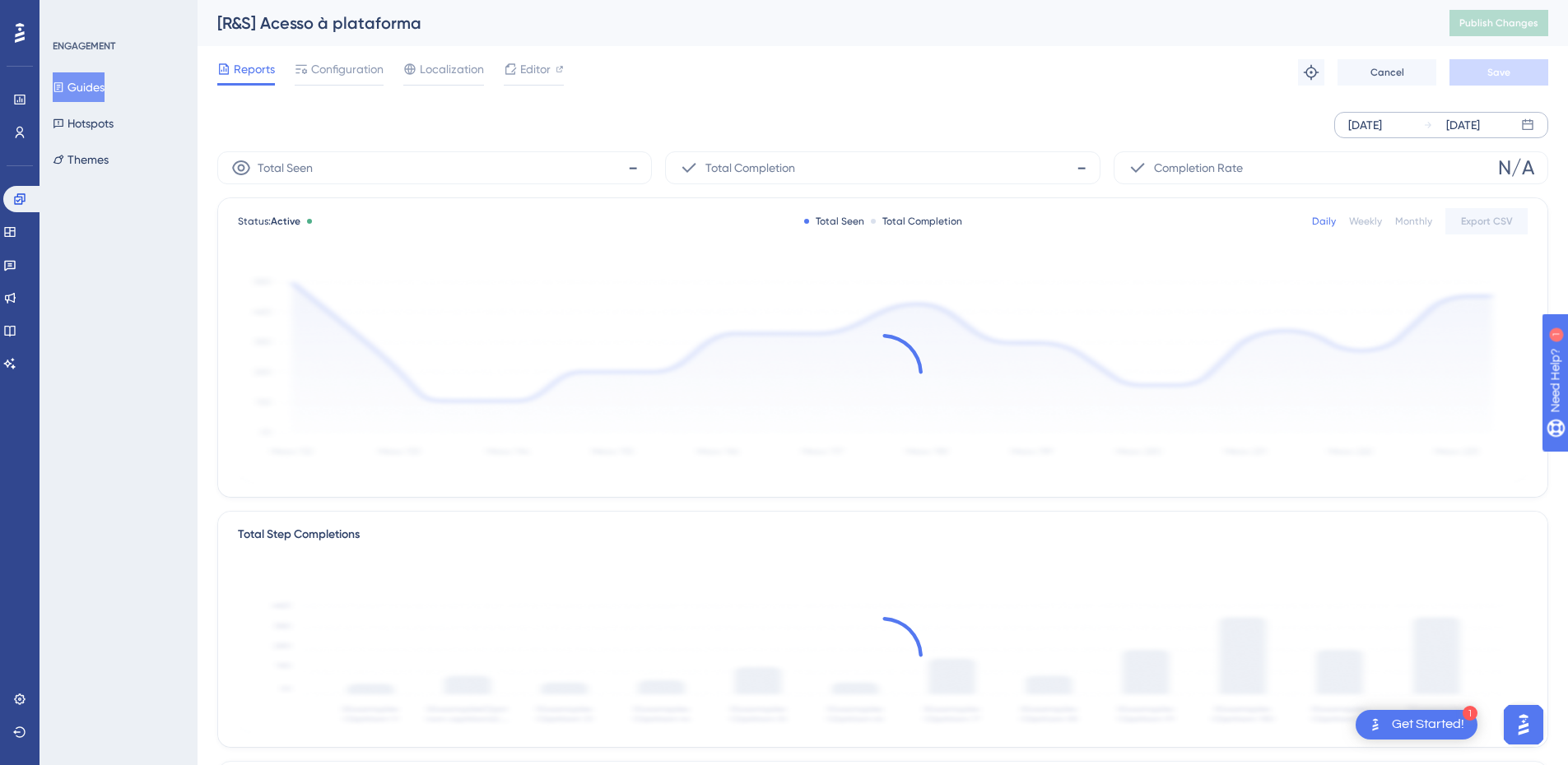
click at [1502, 136] on div "[DATE] [DATE]" at bounding box center [1441, 124] width 214 height 26
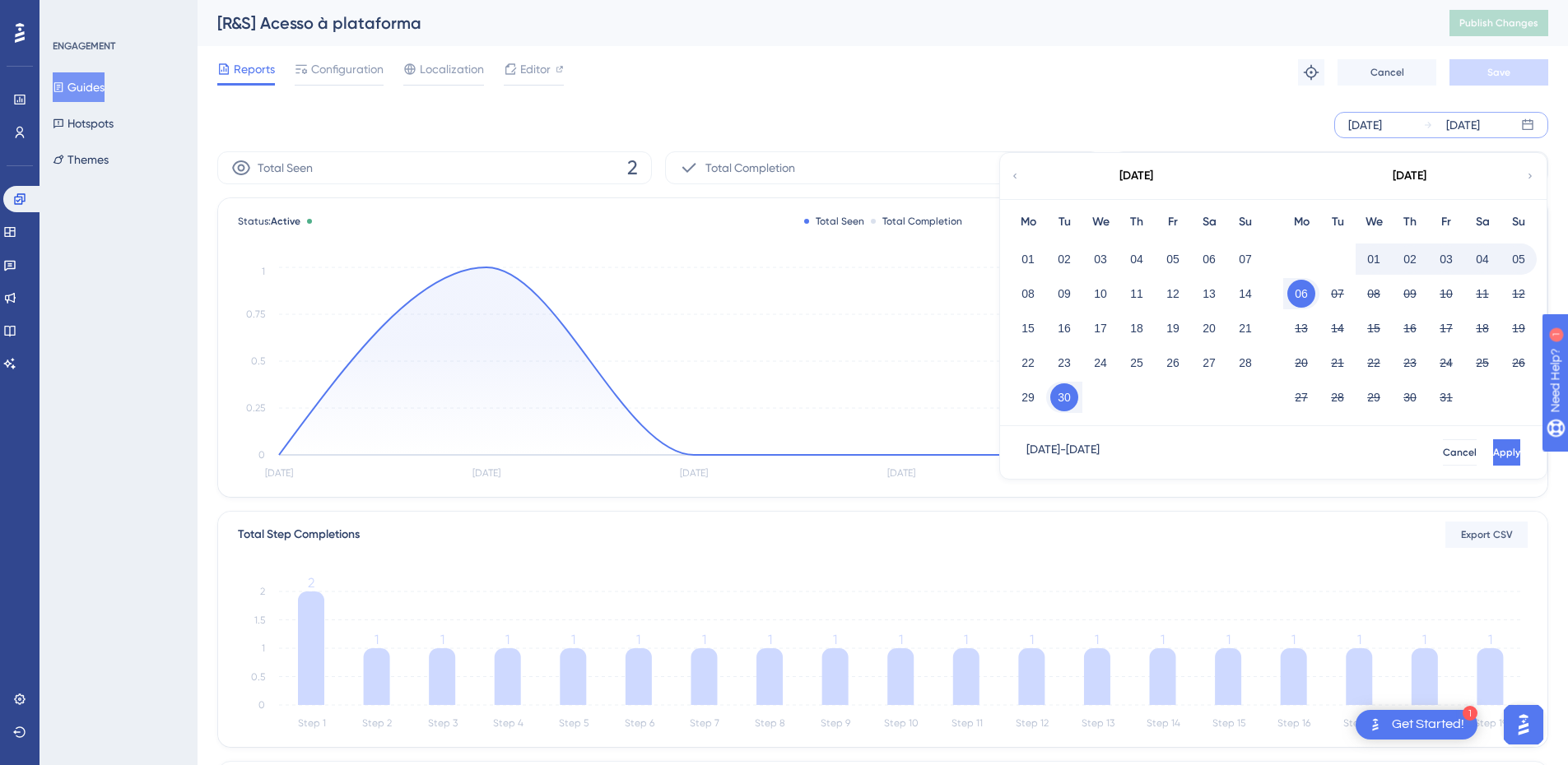
click at [1045, 293] on div "08" at bounding box center [1029, 293] width 37 height 32
click at [1038, 292] on button "08" at bounding box center [1028, 293] width 28 height 28
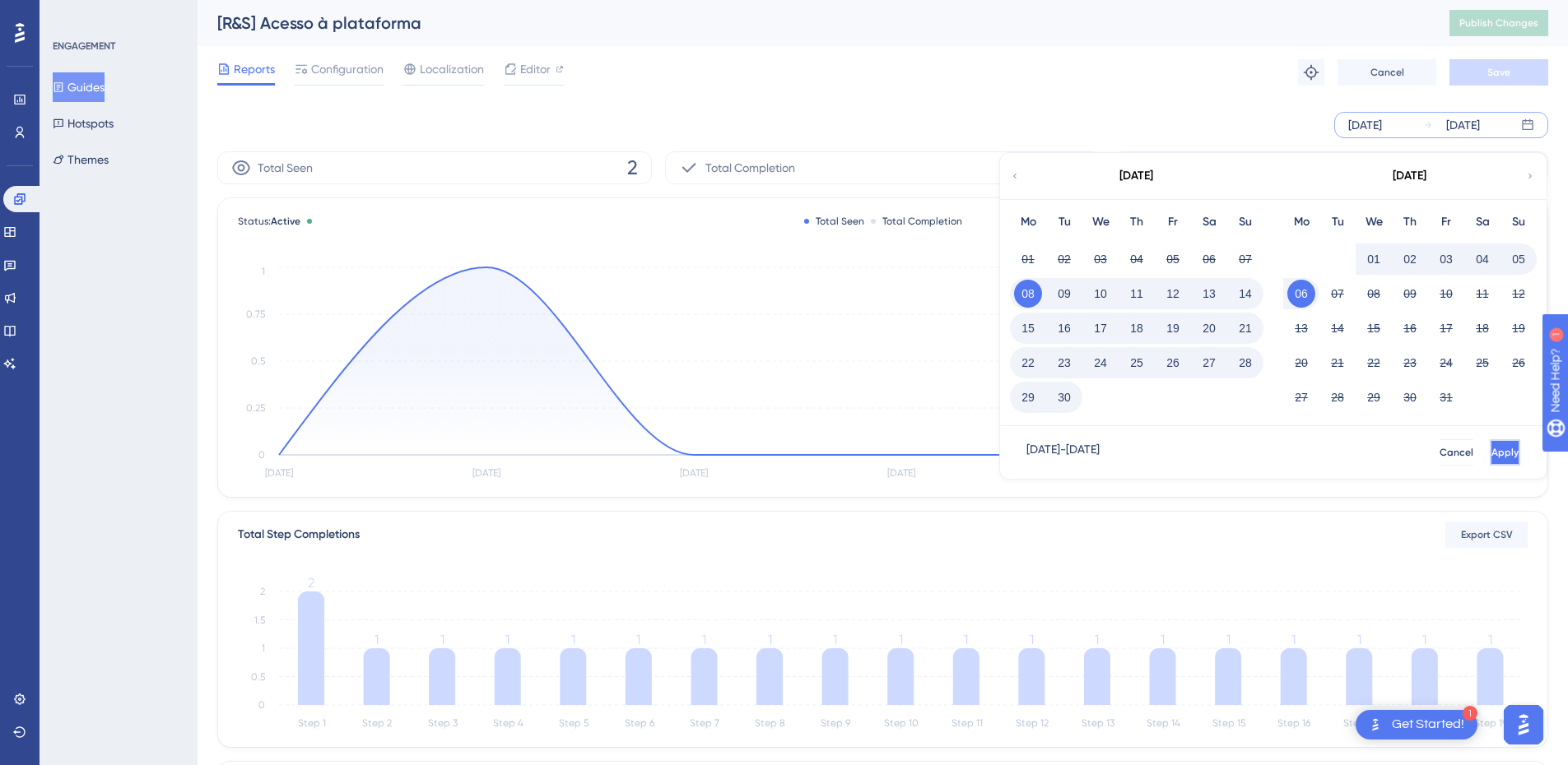
click at [1490, 445] on button "Apply" at bounding box center [1506, 452] width 31 height 26
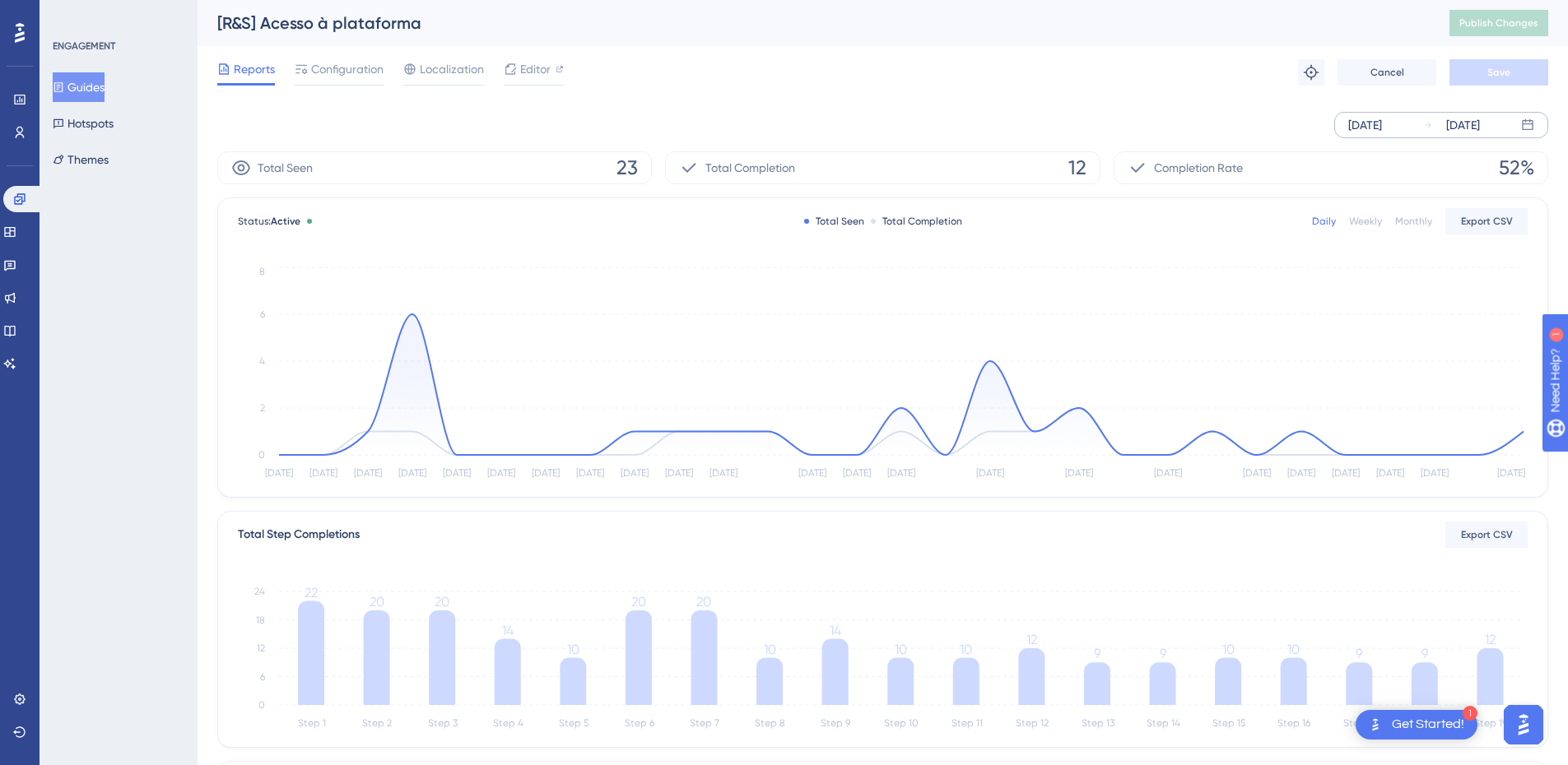
click at [246, 66] on span "Reports" at bounding box center [254, 69] width 41 height 20
click at [17, 193] on icon at bounding box center [20, 199] width 13 height 13
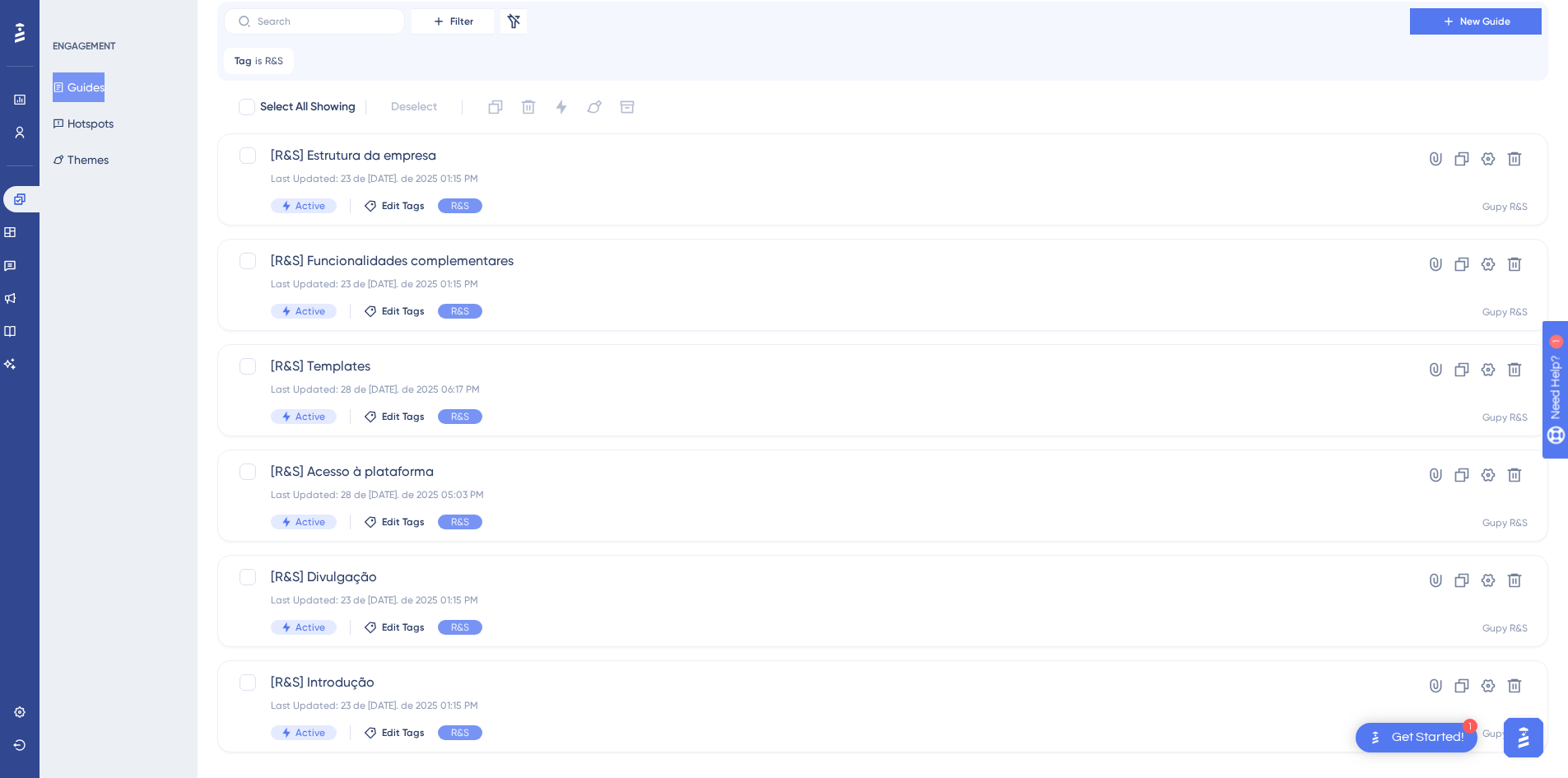
scroll to position [85, 0]
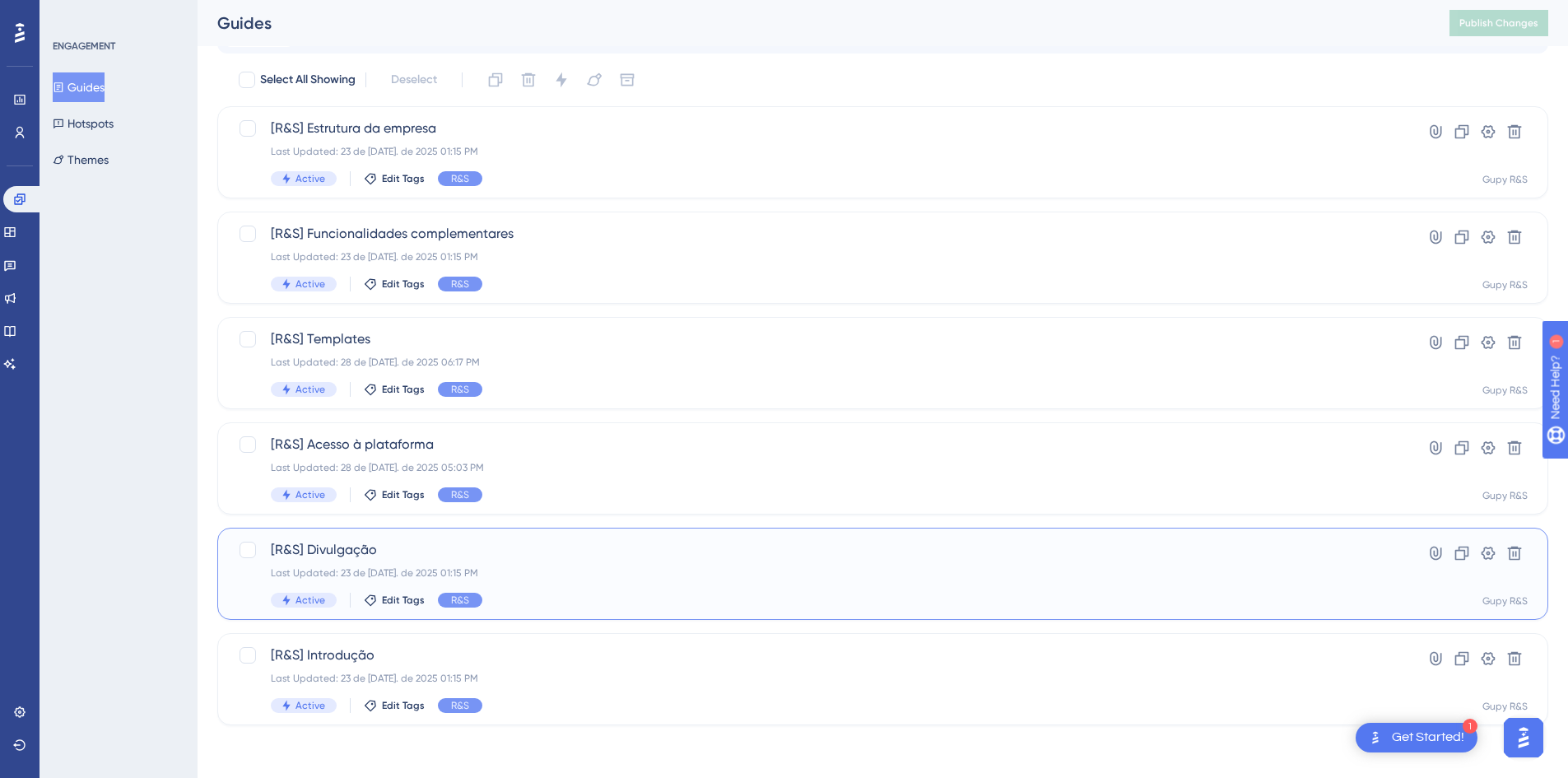
click at [387, 570] on div "Last Updated: 23 de [DATE]. de 2025 01:15 PM" at bounding box center [817, 573] width 1092 height 13
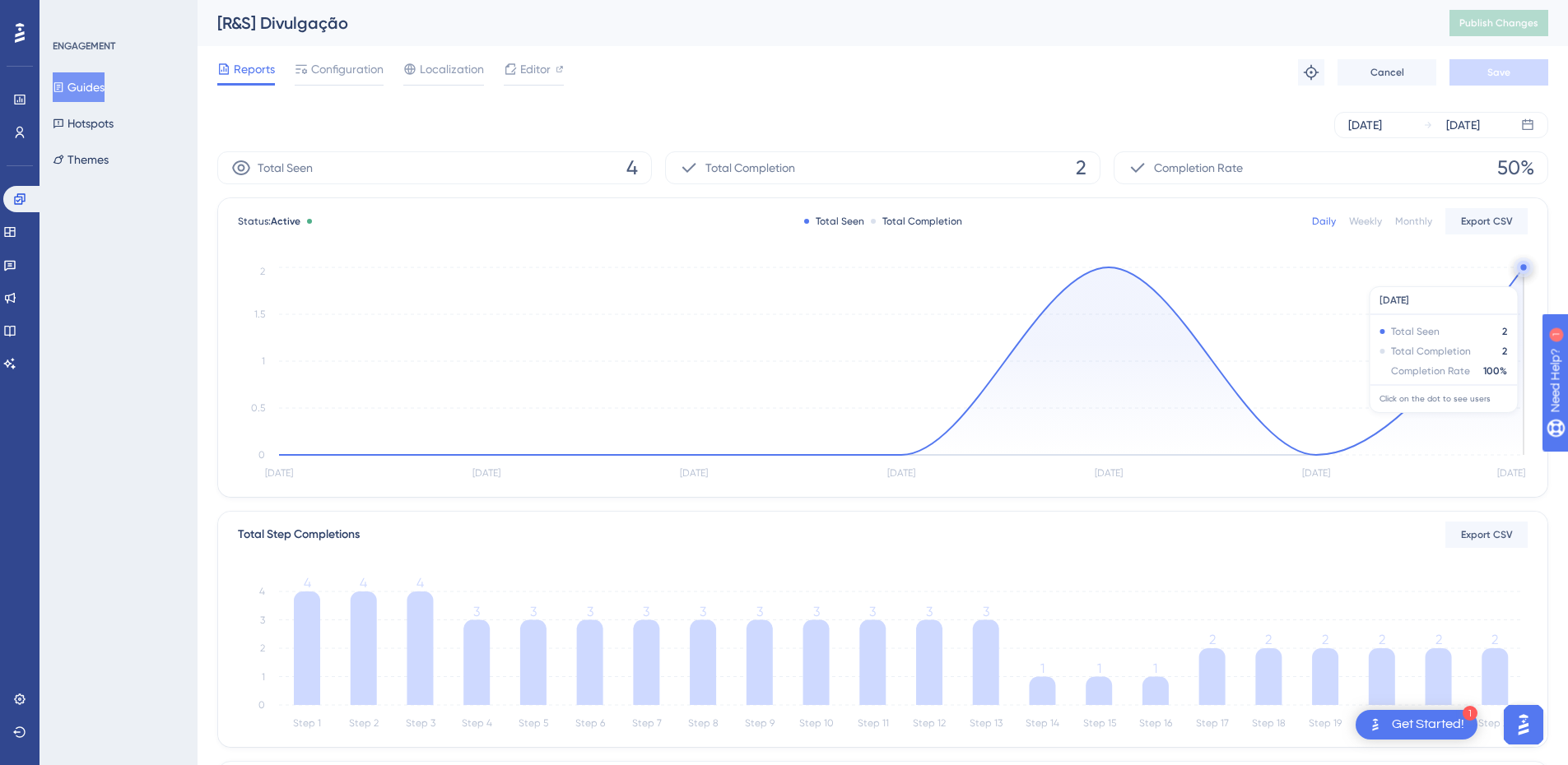
click at [1515, 278] on icon at bounding box center [901, 360] width 1245 height 187
click at [1516, 274] on icon "[DATE] [DATE] [DATE] [DATE] [DATE] [DATE] [DATE] 0 0.5 1 1.5 2" at bounding box center [883, 373] width 1290 height 220
click at [1522, 267] on circle at bounding box center [1524, 267] width 6 height 6
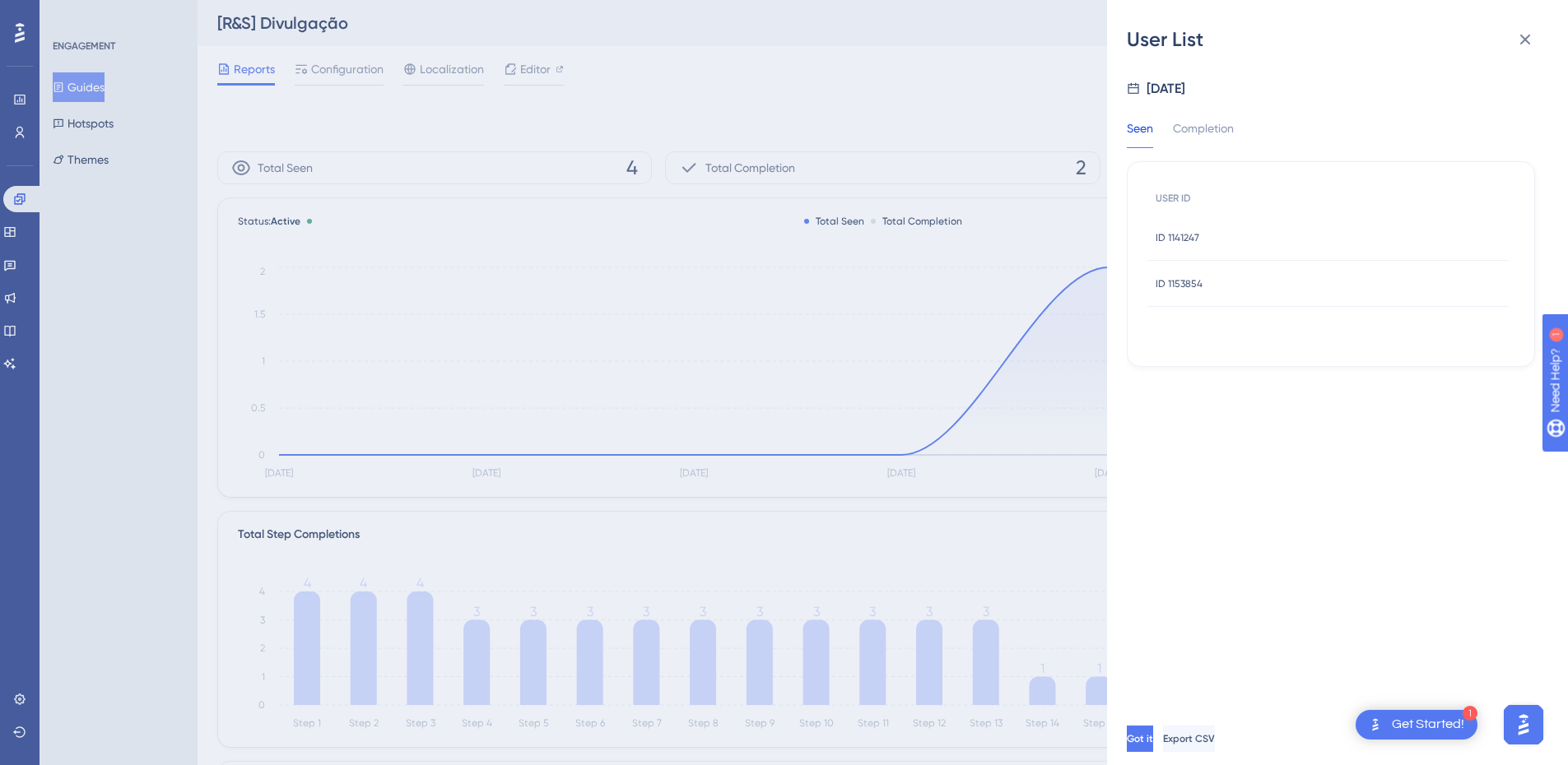
click at [1207, 294] on div "ID 1153854 ID 1153854" at bounding box center [1329, 284] width 361 height 46
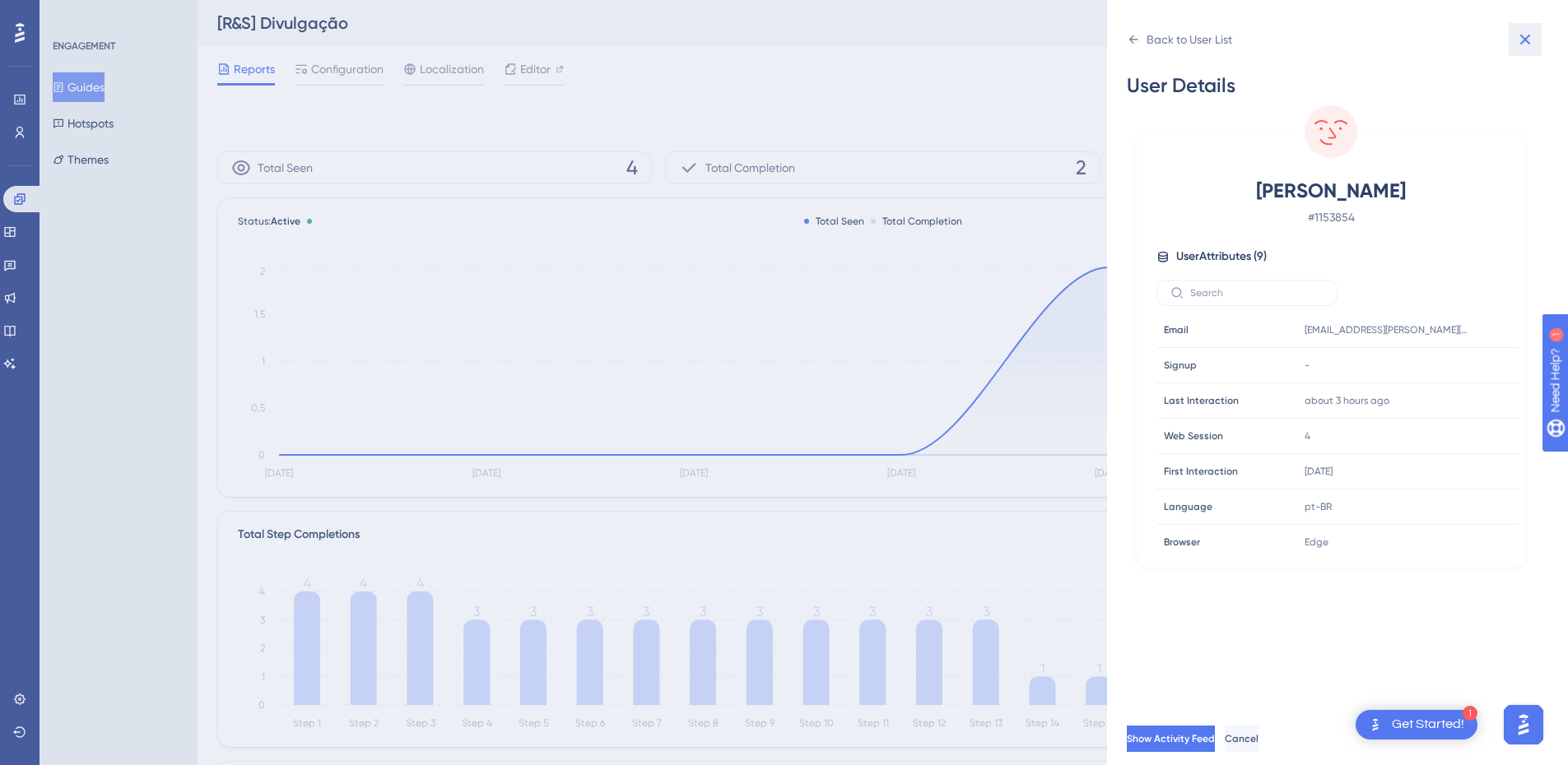
click at [1527, 37] on icon at bounding box center [1525, 39] width 20 height 20
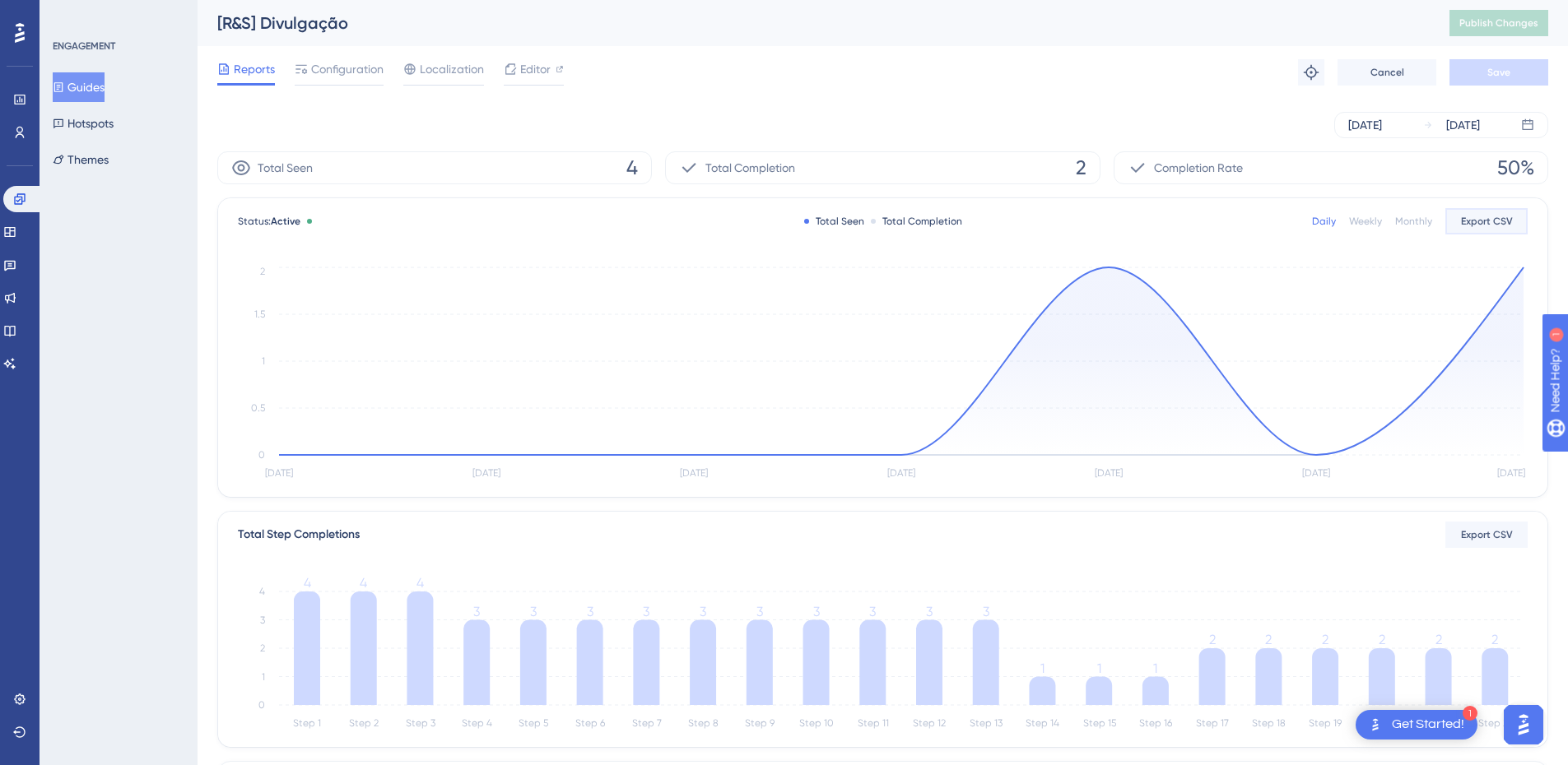
click at [1486, 221] on span "Export CSV" at bounding box center [1487, 221] width 52 height 13
click at [1481, 124] on div "[DATE]" at bounding box center [1463, 125] width 34 height 20
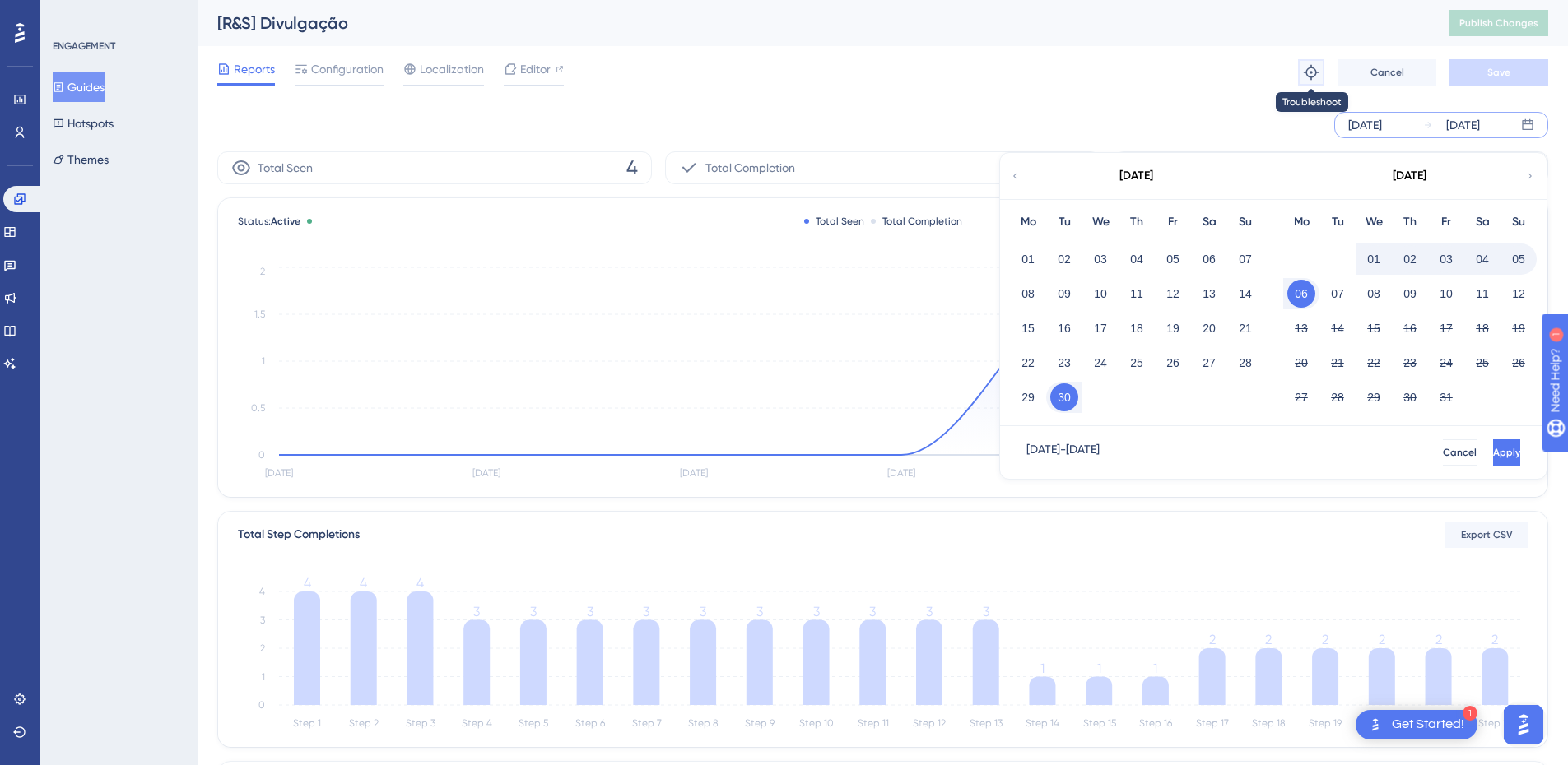
click at [1307, 64] on icon at bounding box center [1311, 72] width 16 height 16
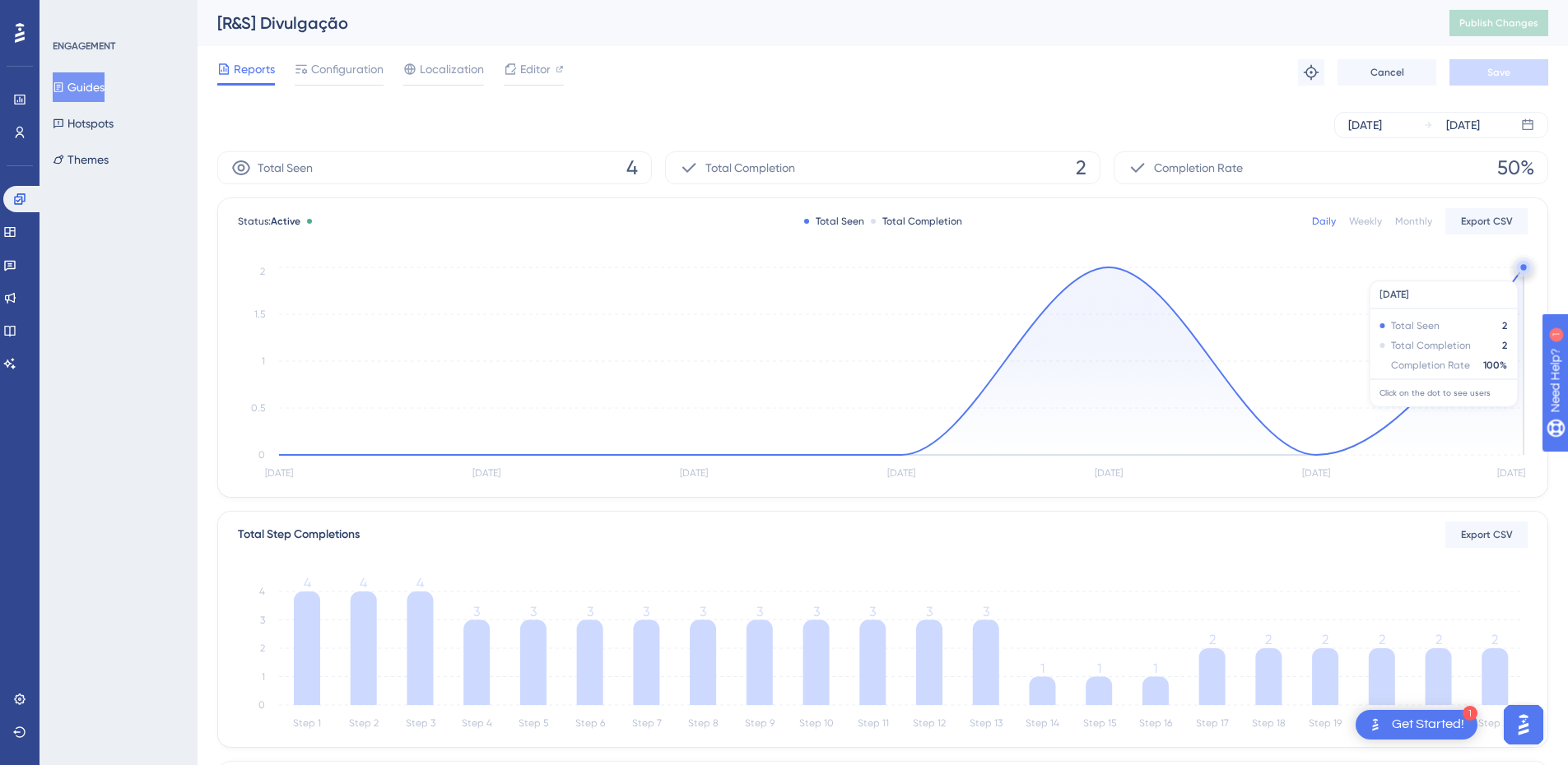
click at [1521, 272] on circle at bounding box center [1524, 269] width 6 height 6
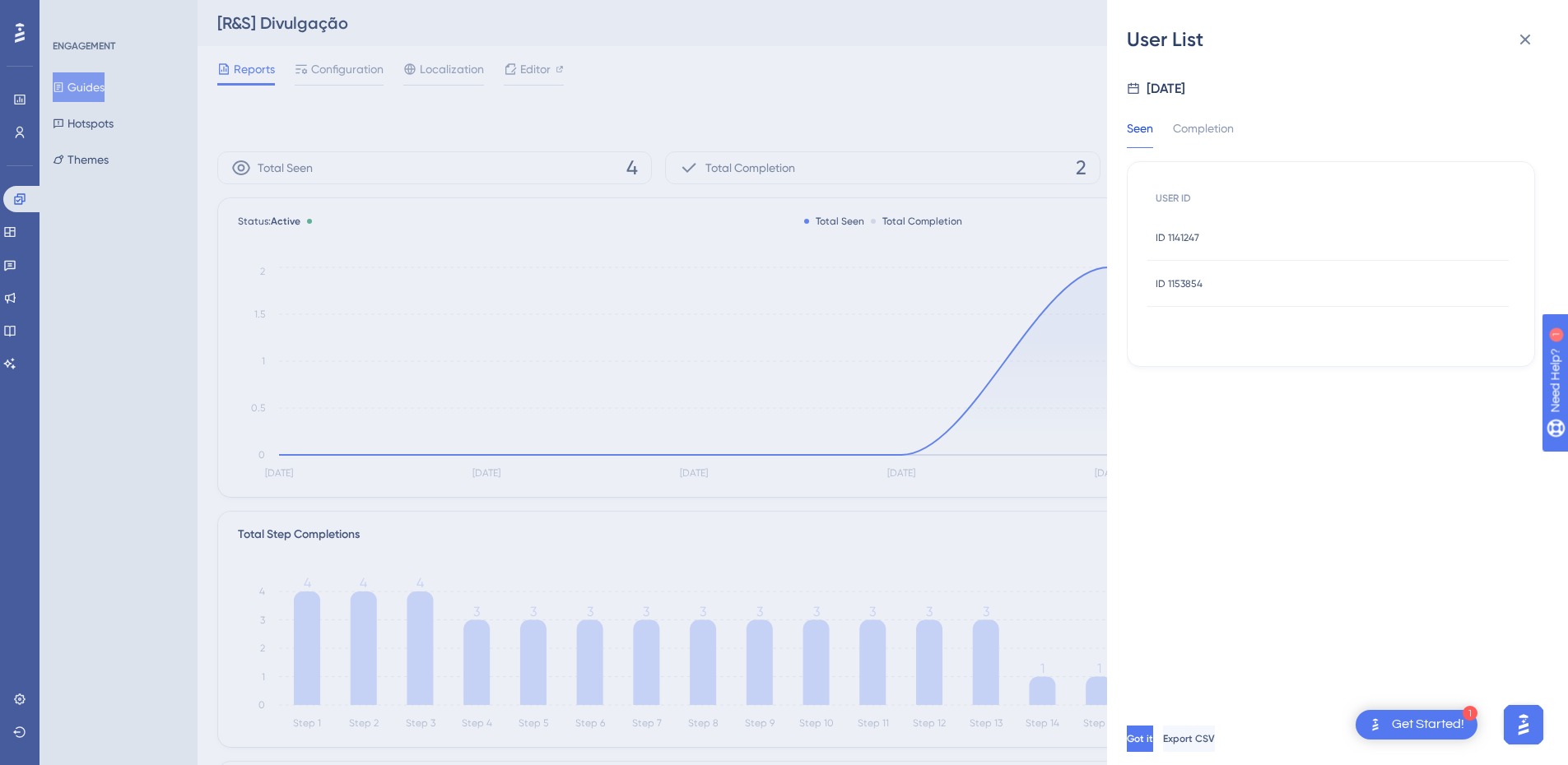
click at [1209, 272] on div "ID 1153854 ID 1153854" at bounding box center [1329, 284] width 361 height 46
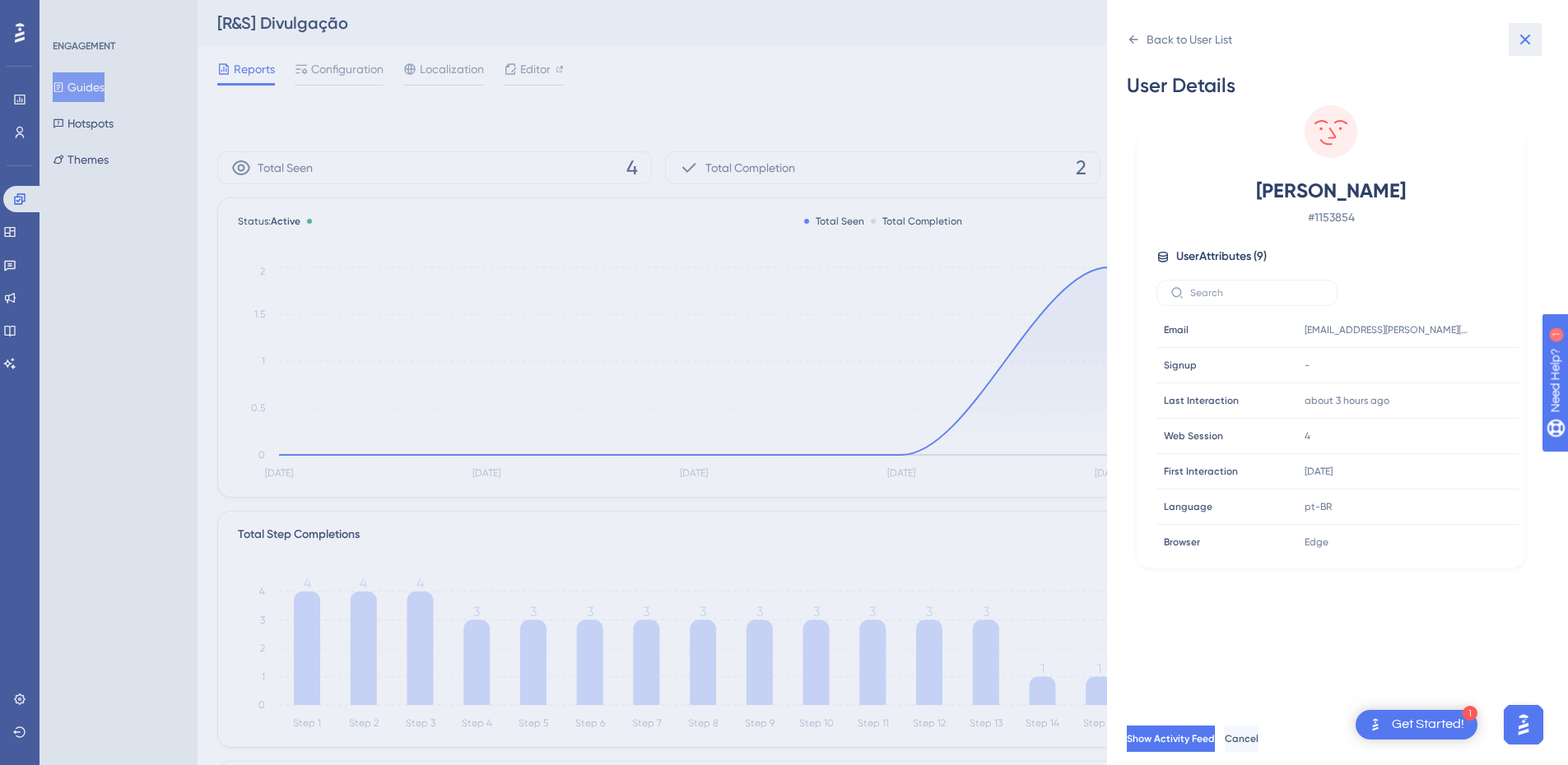
click at [1535, 42] on button at bounding box center [1526, 39] width 33 height 33
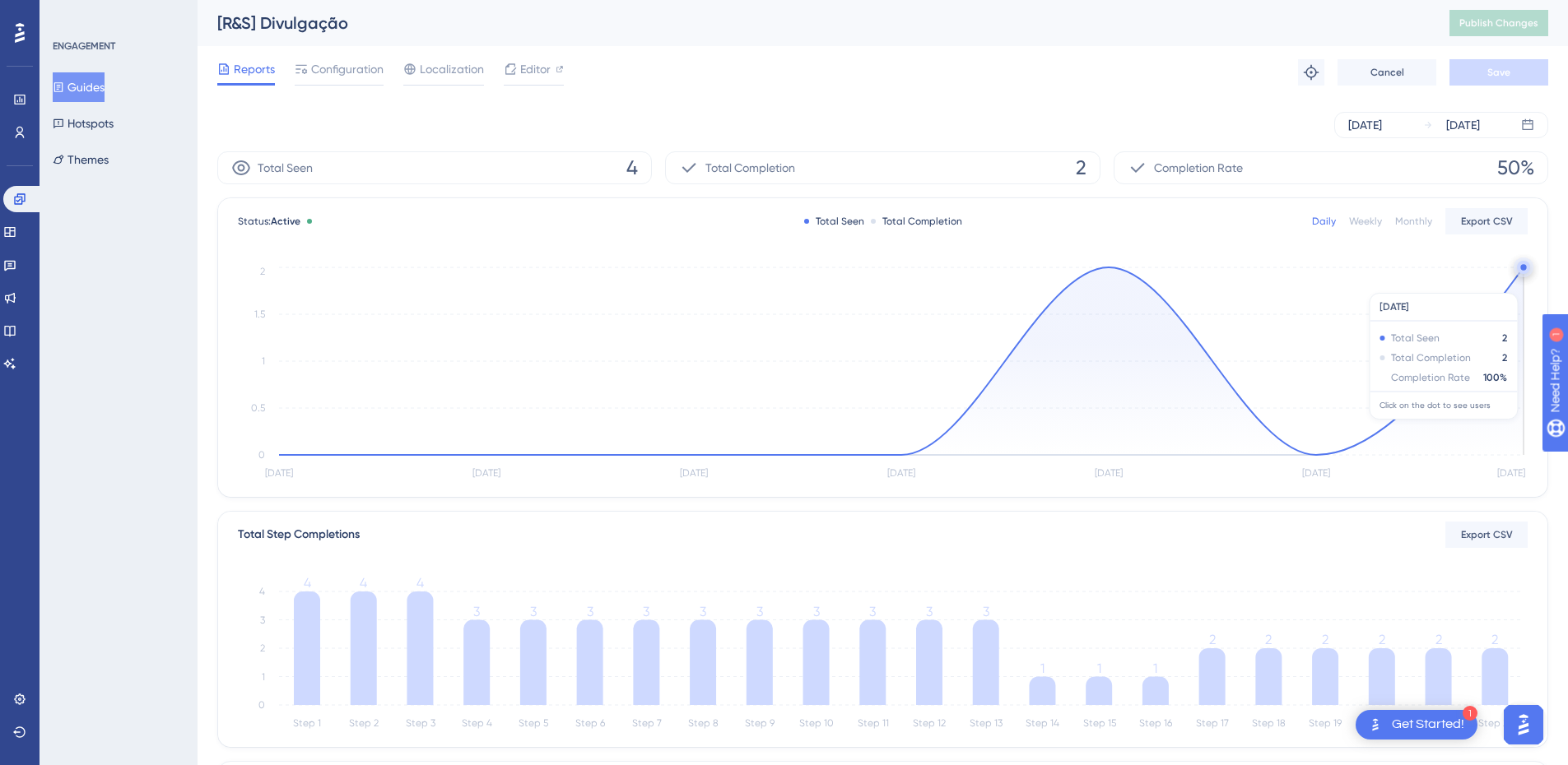
click at [1512, 284] on icon at bounding box center [901, 360] width 1245 height 187
click at [1517, 268] on circle at bounding box center [1523, 268] width 12 height 12
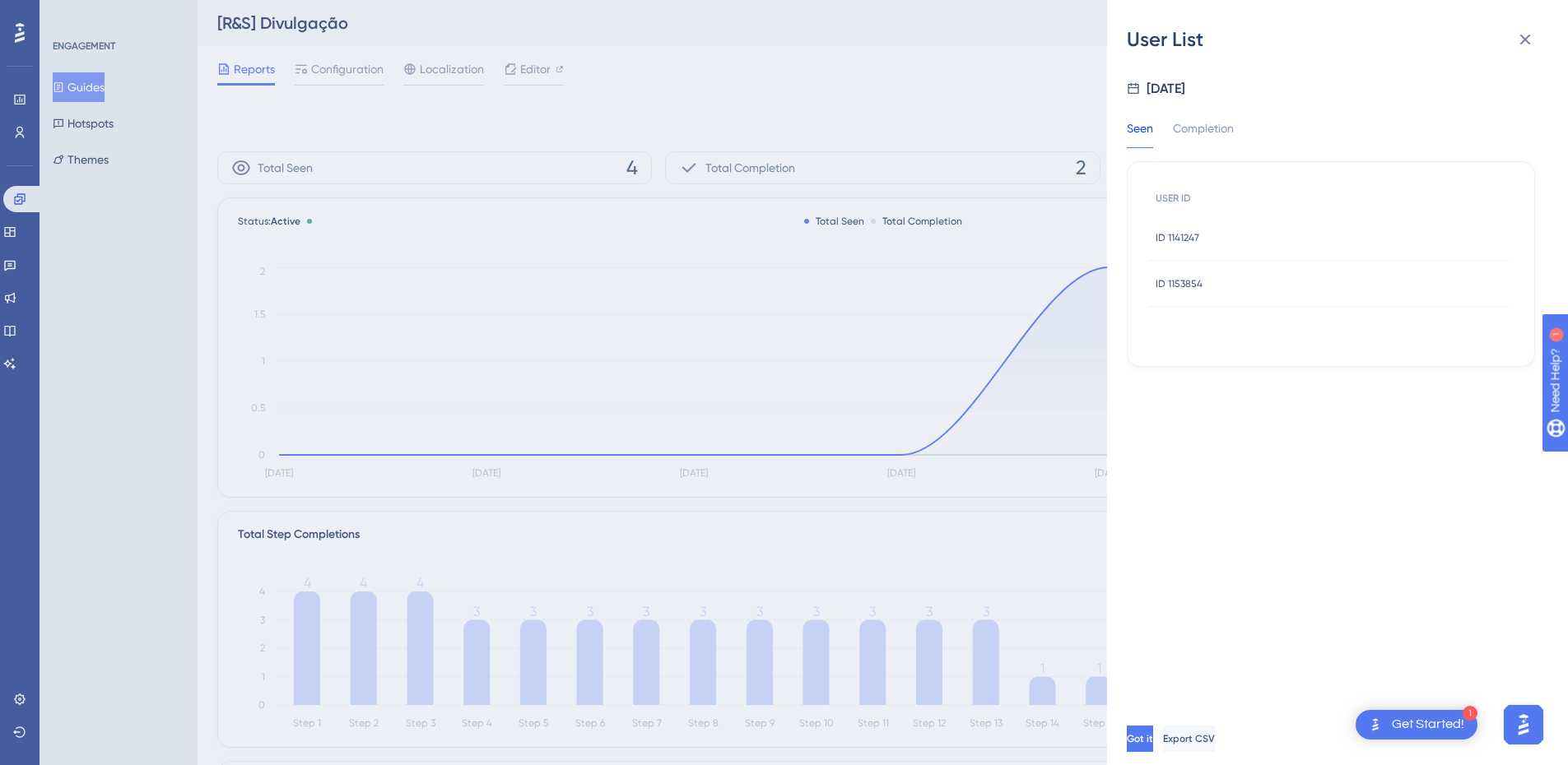
click at [1196, 230] on div "ID 1141247 ID 1141247" at bounding box center [1177, 237] width 43 height 46
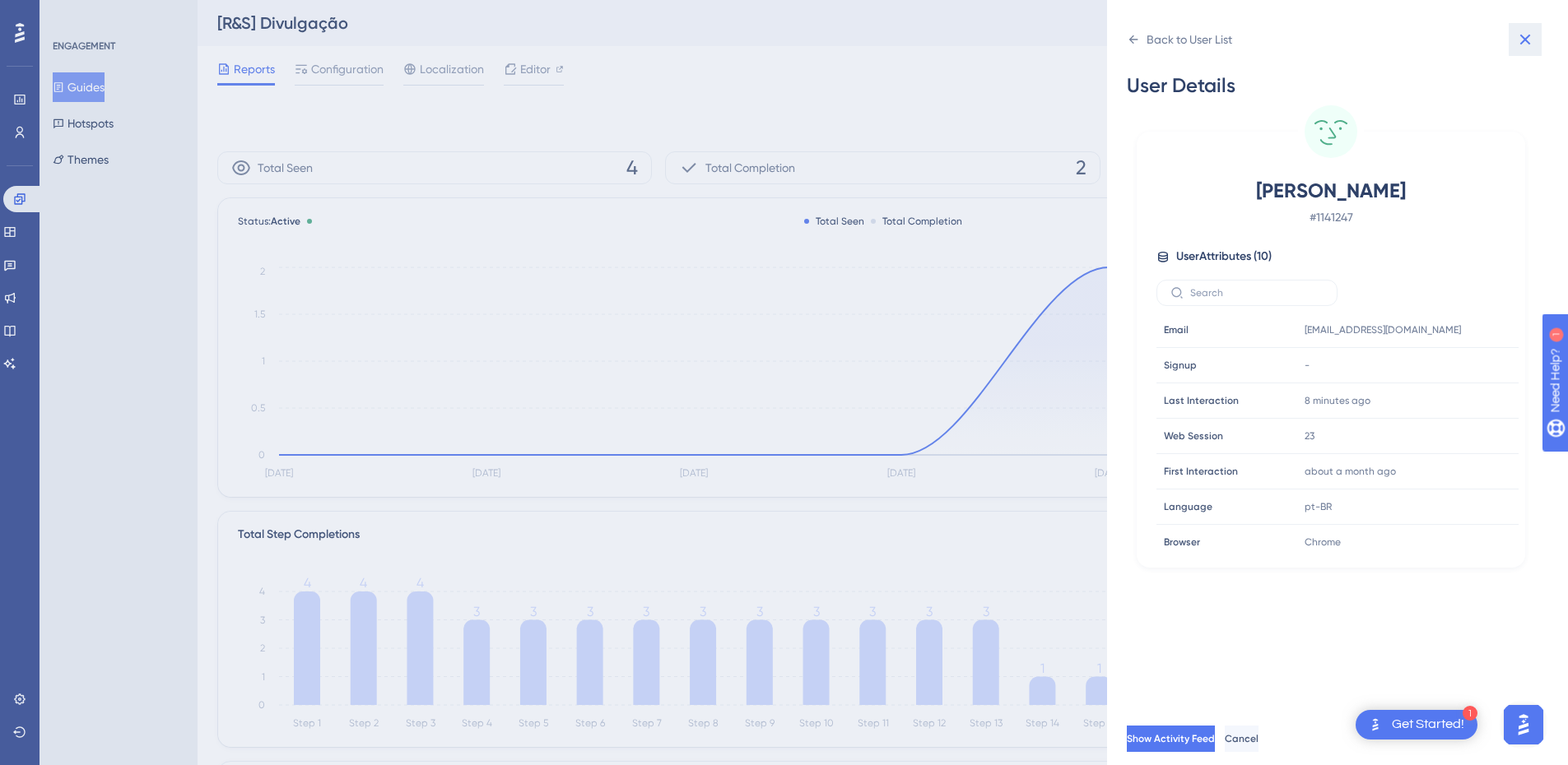
click at [1530, 39] on icon at bounding box center [1525, 39] width 20 height 20
